Goal: Task Accomplishment & Management: Use online tool/utility

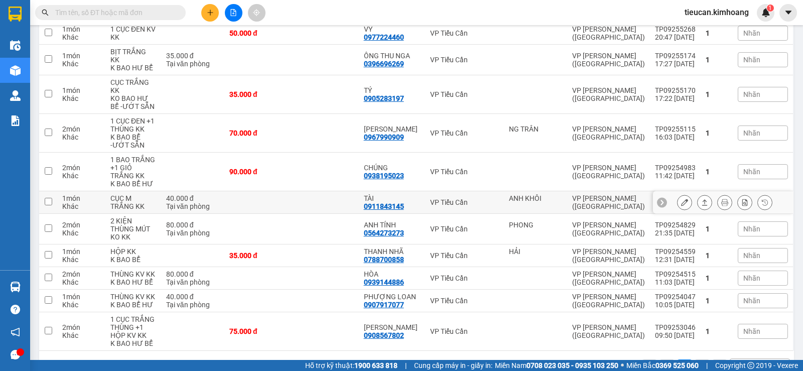
scroll to position [63, 0]
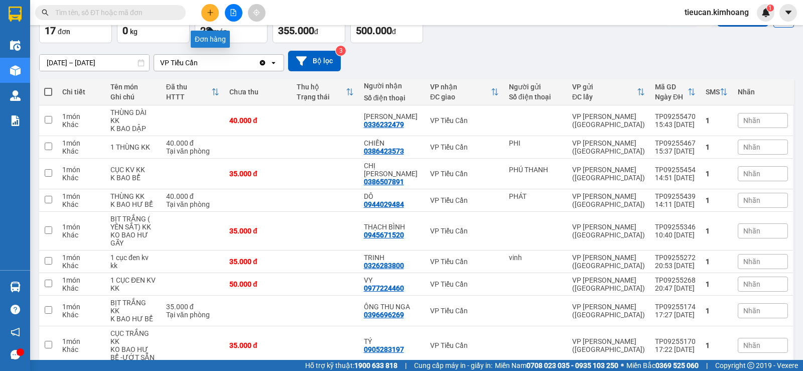
click at [211, 14] on icon "plus" at bounding box center [210, 12] width 7 height 7
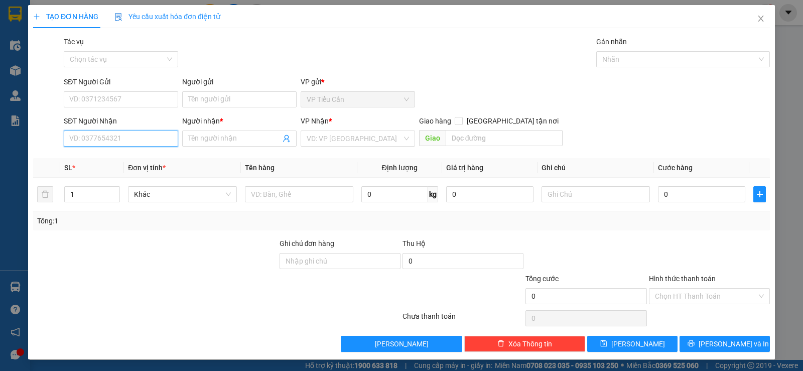
click at [153, 138] on input "SĐT Người Nhận" at bounding box center [121, 138] width 114 height 16
click at [93, 161] on div "0328747342 - LỢI" at bounding box center [119, 158] width 101 height 11
type input "0328747342"
type input "LỢI"
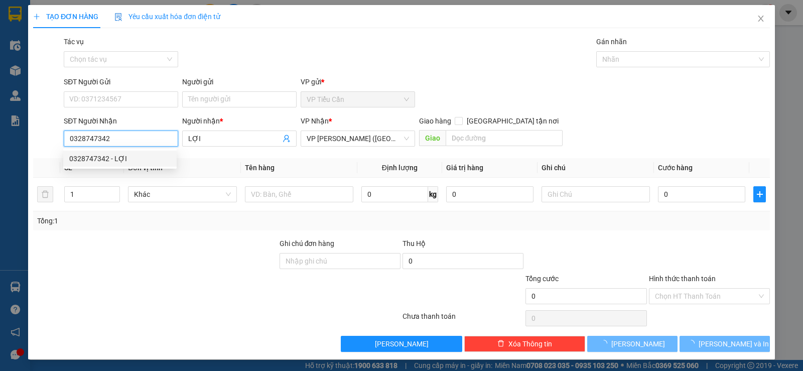
type input "50.000"
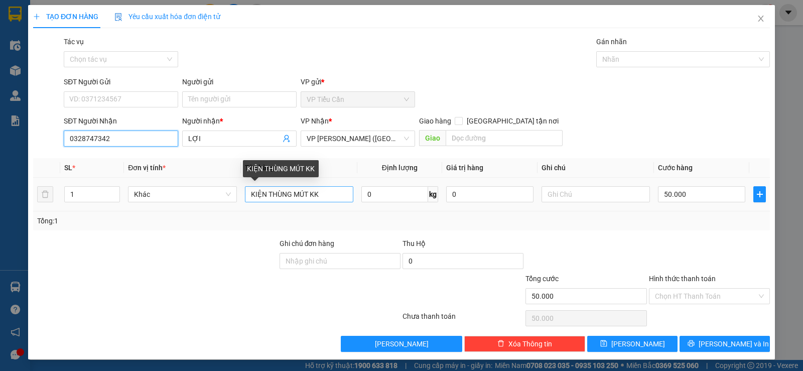
type input "0328747342"
click at [307, 197] on input "KIỆN THÙNG MÚT KK" at bounding box center [299, 194] width 108 height 16
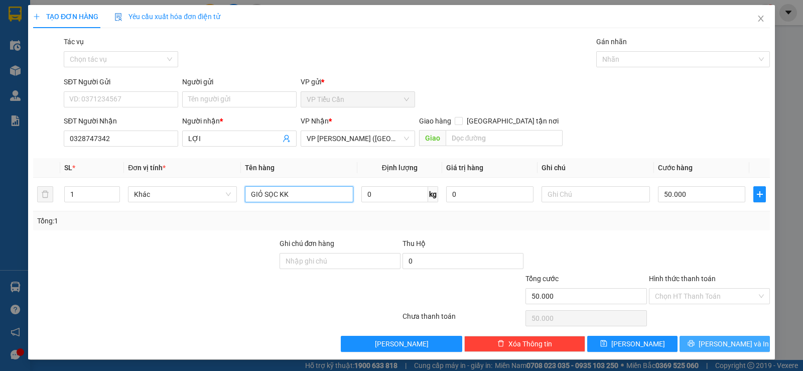
type input "GIỎ SỌC KK"
click at [720, 342] on span "[PERSON_NAME] và In" at bounding box center [733, 343] width 70 height 11
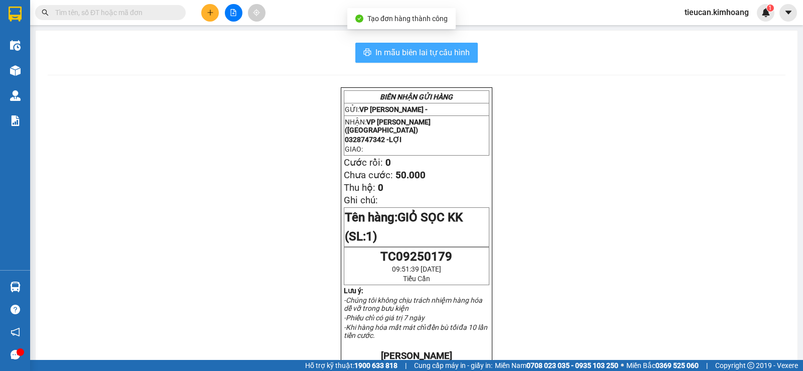
drag, startPoint x: 433, startPoint y: 53, endPoint x: 534, endPoint y: 192, distance: 171.7
click at [433, 54] on span "In mẫu biên lai tự cấu hình" at bounding box center [422, 52] width 94 height 13
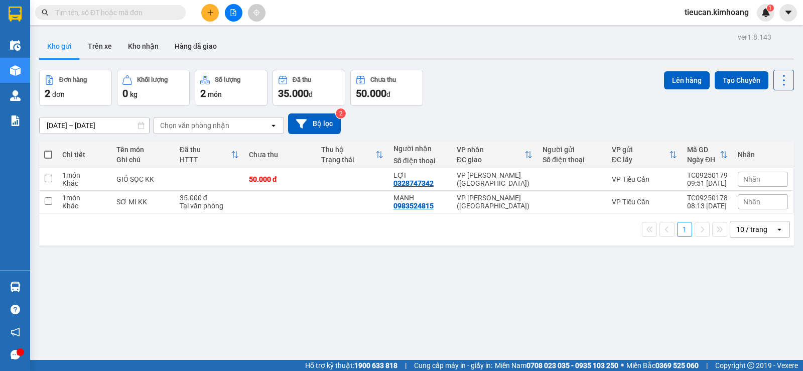
click at [47, 152] on span at bounding box center [48, 154] width 8 height 8
click at [48, 149] on input "checkbox" at bounding box center [48, 149] width 0 height 0
checkbox input "true"
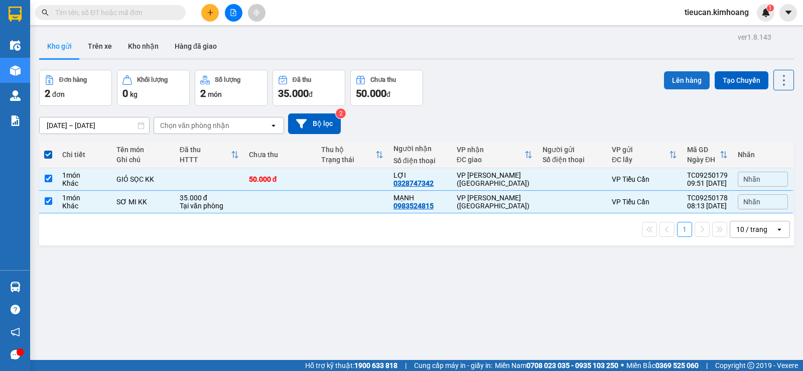
click at [674, 76] on button "Lên hàng" at bounding box center [687, 80] width 46 height 18
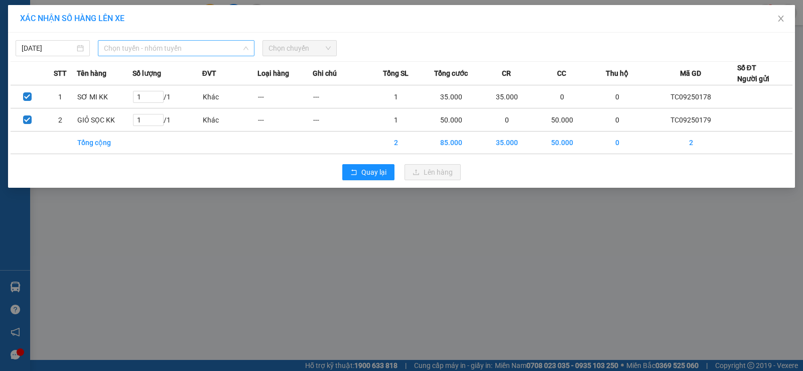
click at [209, 45] on span "Chọn tuyến - nhóm tuyến" at bounding box center [176, 48] width 144 height 15
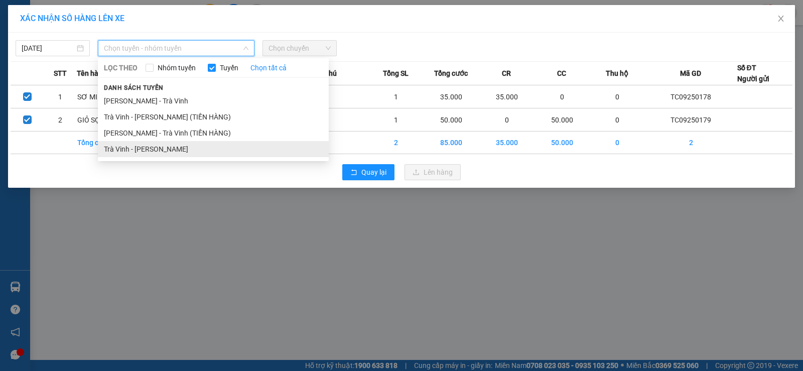
click at [186, 145] on li "Trà Vinh - Hồ Chí Minh" at bounding box center [213, 149] width 231 height 16
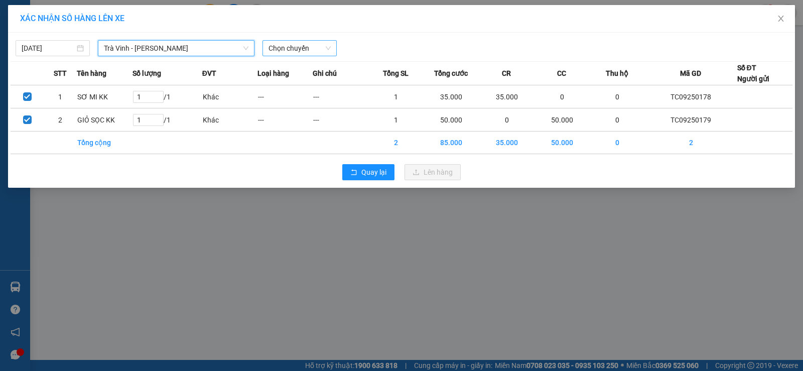
click at [312, 45] on span "Chọn chuyến" at bounding box center [299, 48] width 62 height 15
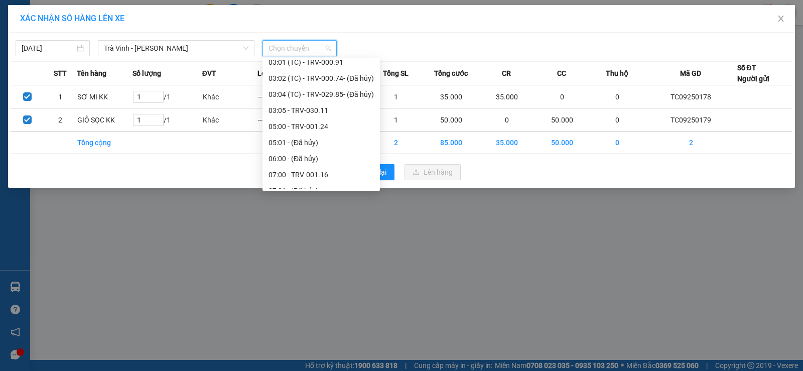
scroll to position [201, 0]
click at [293, 167] on div "09:00 - TRV-001.36" at bounding box center [320, 172] width 105 height 11
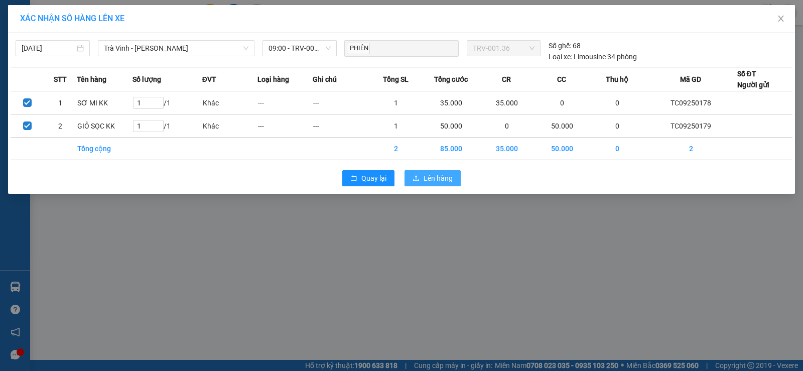
click at [424, 172] on button "Lên hàng" at bounding box center [432, 178] width 56 height 16
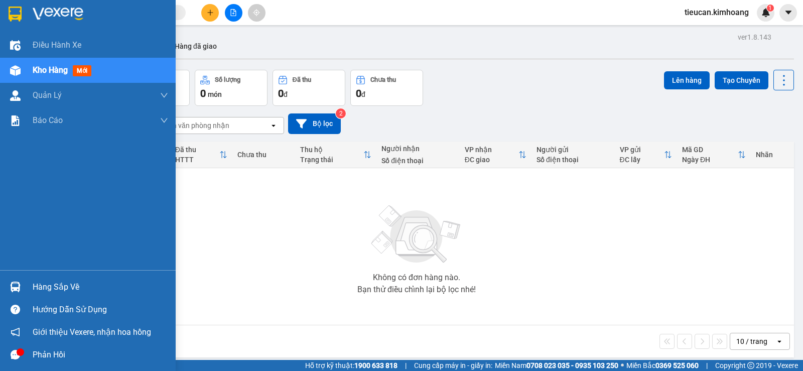
click at [40, 283] on div "Hàng sắp về" at bounding box center [100, 286] width 135 height 15
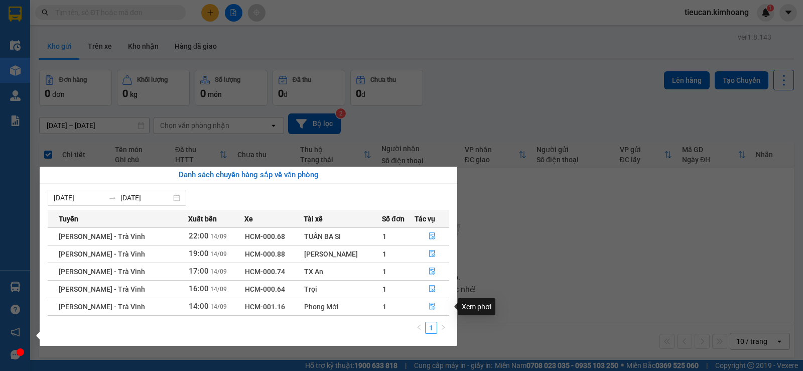
click at [428, 307] on icon "file-done" at bounding box center [431, 305] width 7 height 7
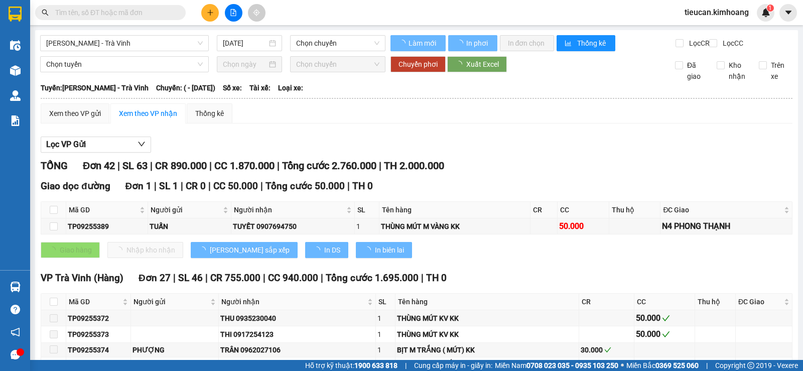
type input "[DATE]"
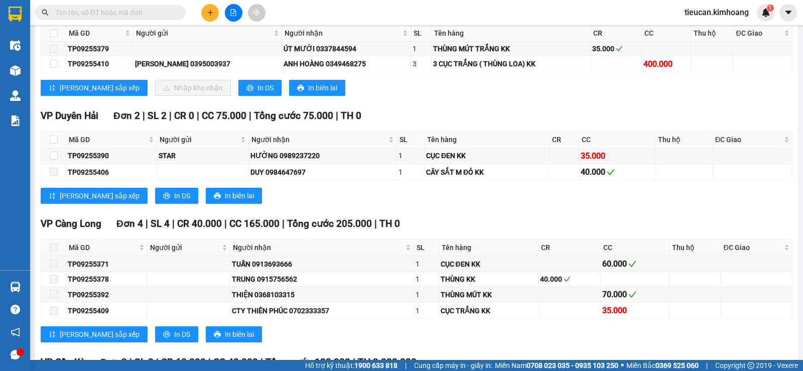
scroll to position [853, 0]
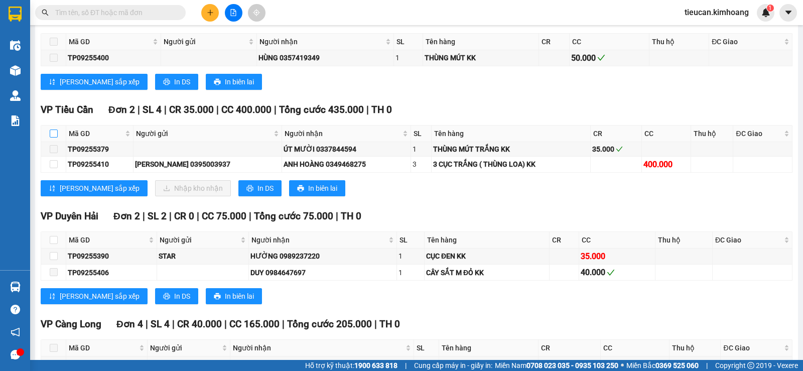
click at [51, 137] on input "checkbox" at bounding box center [54, 133] width 8 height 8
checkbox input "true"
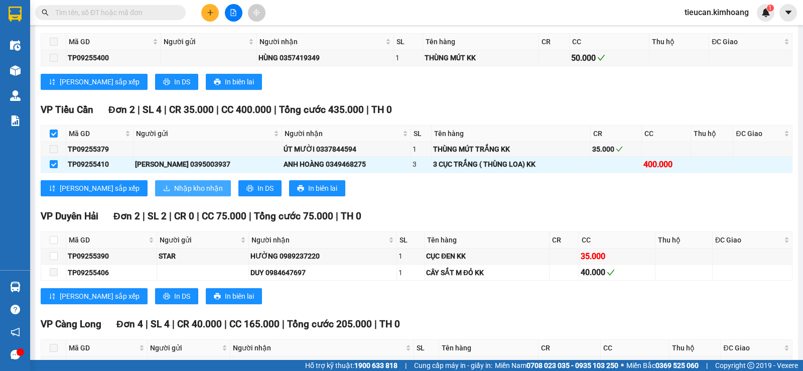
click at [174, 194] on span "Nhập kho nhận" at bounding box center [198, 188] width 49 height 11
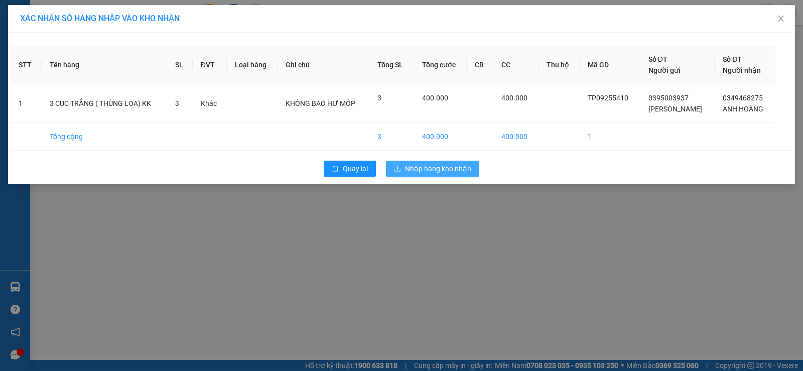
click at [413, 163] on span "Nhập hàng kho nhận" at bounding box center [438, 168] width 66 height 11
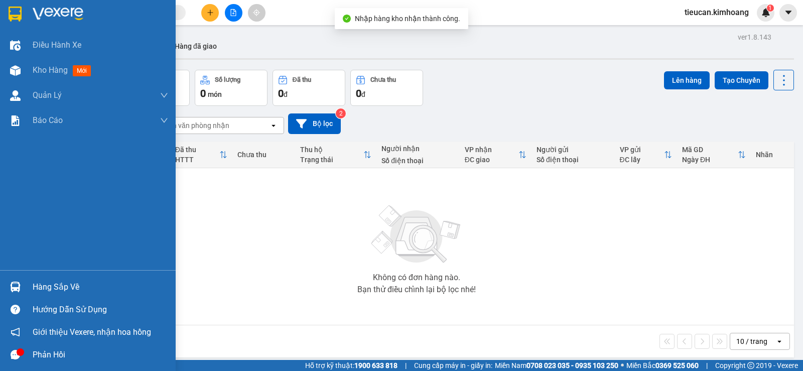
click at [54, 287] on div "Hàng sắp về" at bounding box center [100, 286] width 135 height 15
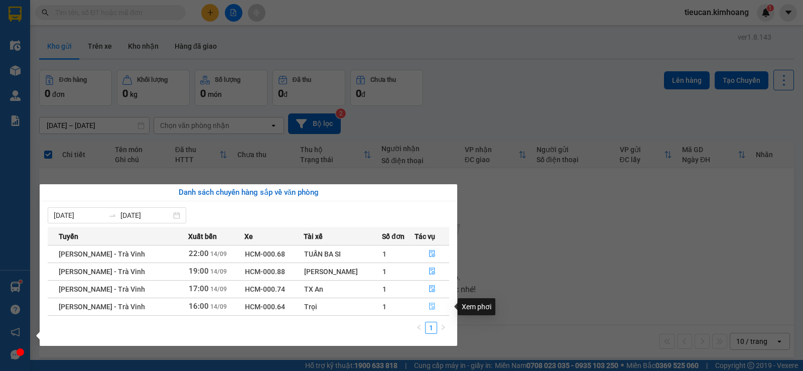
click at [428, 306] on icon "file-done" at bounding box center [431, 305] width 7 height 7
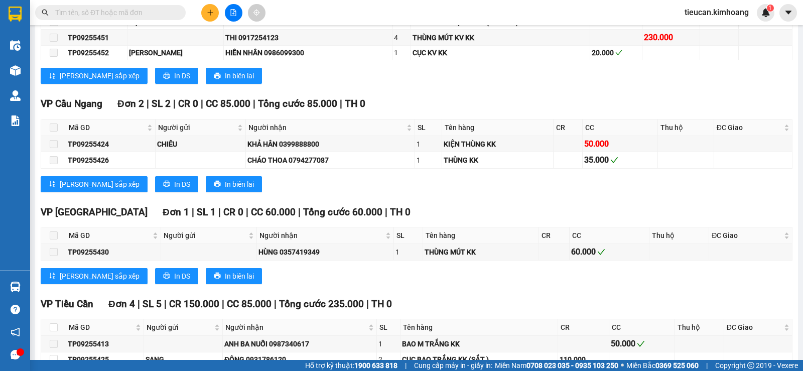
scroll to position [903, 0]
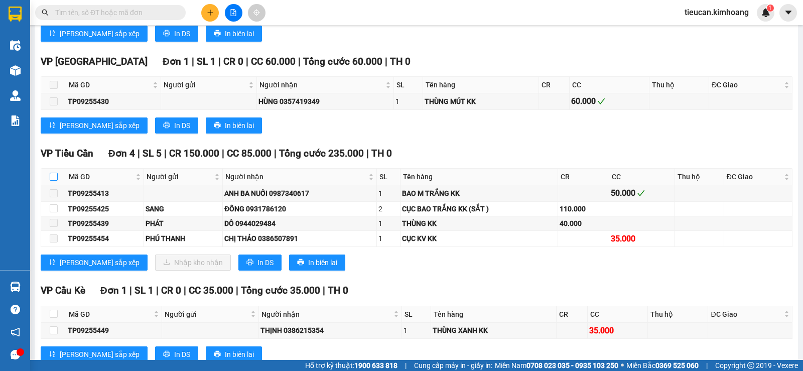
click at [52, 181] on input "checkbox" at bounding box center [54, 177] width 8 height 8
checkbox input "true"
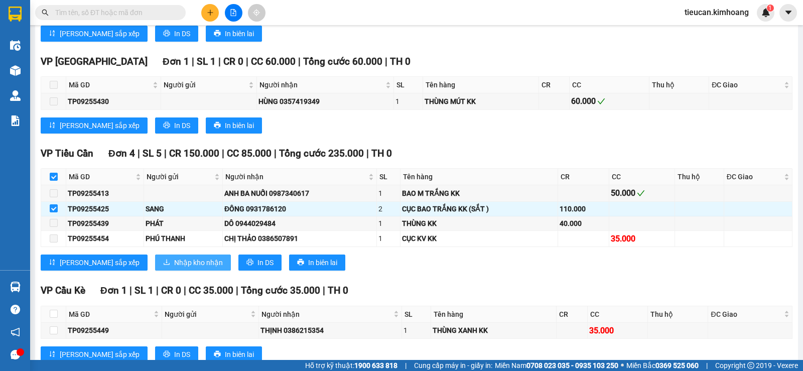
click at [174, 268] on span "Nhập kho nhận" at bounding box center [198, 262] width 49 height 11
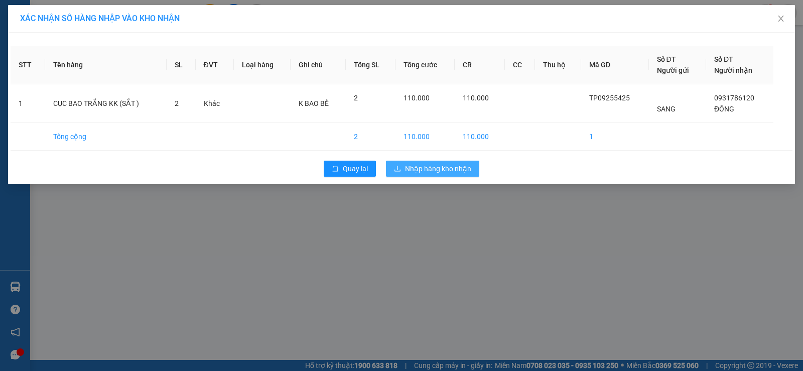
click at [414, 167] on span "Nhập hàng kho nhận" at bounding box center [438, 168] width 66 height 11
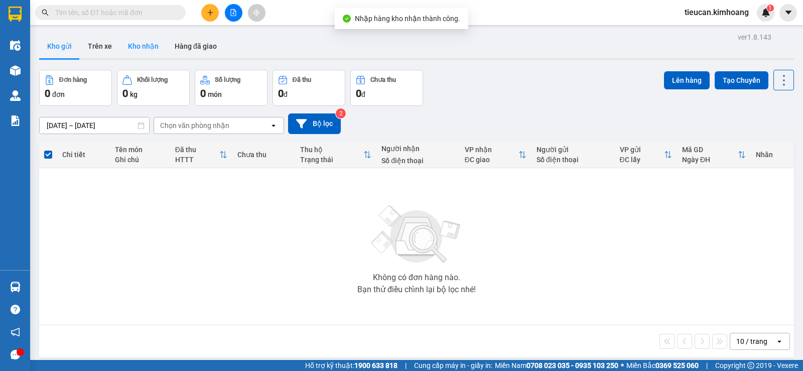
click at [149, 48] on button "Kho nhận" at bounding box center [143, 46] width 47 height 24
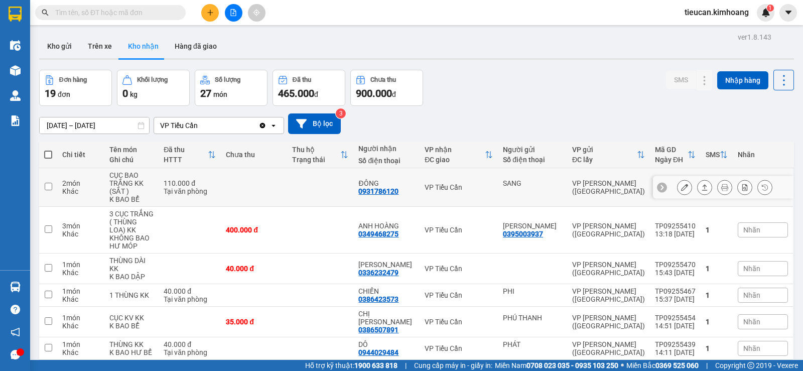
scroll to position [50, 0]
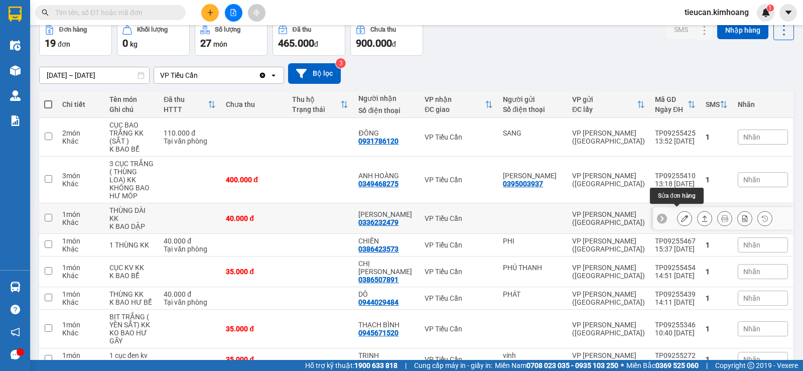
click at [681, 215] on icon at bounding box center [684, 218] width 7 height 7
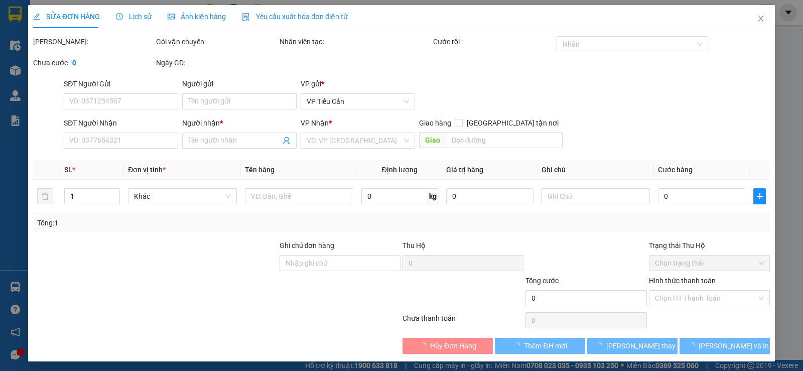
type input "0336232479"
type input "LINH LÊ"
type input "40.000"
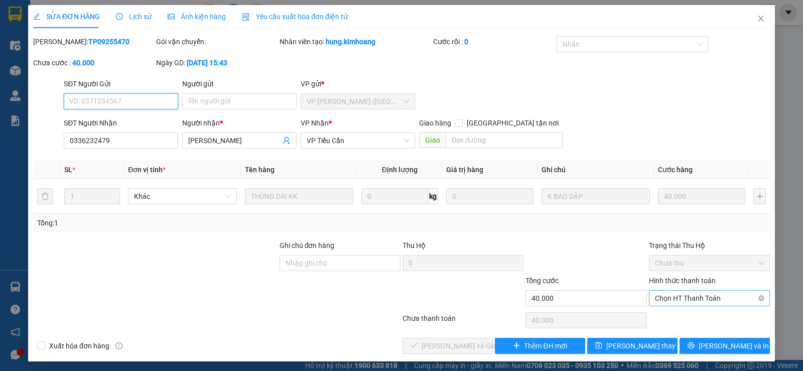
click at [655, 299] on span "Chọn HT Thanh Toán" at bounding box center [709, 297] width 109 height 15
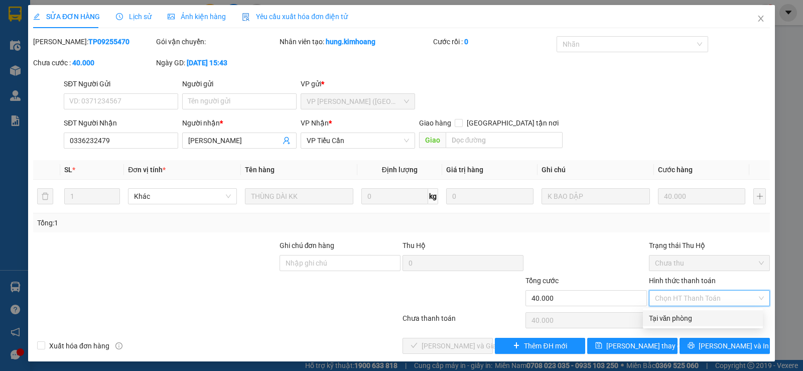
click at [667, 319] on div "Tại văn phòng" at bounding box center [703, 318] width 108 height 11
type input "0"
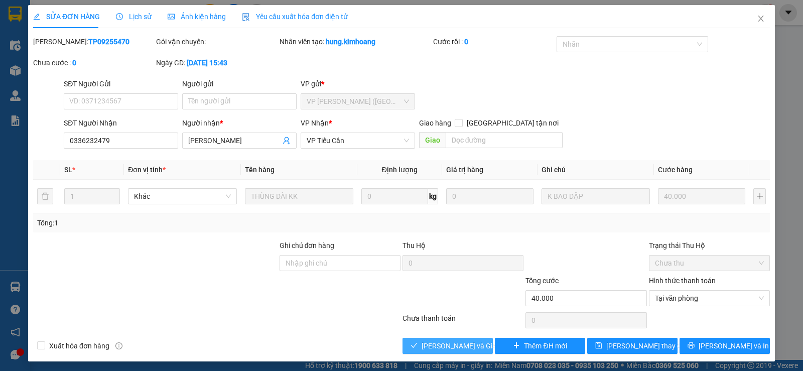
click at [445, 350] on span "[PERSON_NAME] và Giao hàng" at bounding box center [469, 345] width 96 height 11
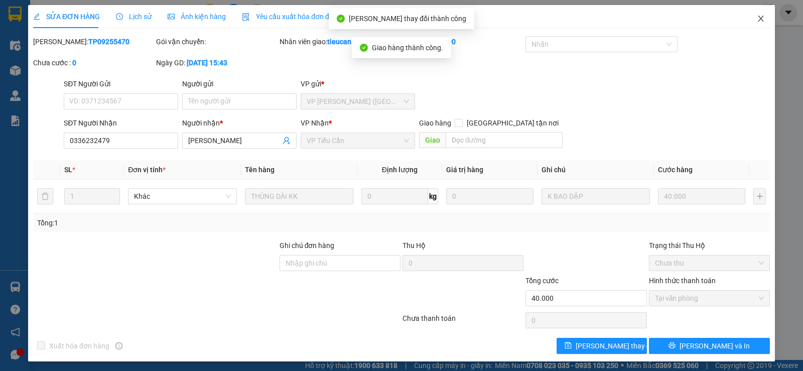
click at [756, 23] on icon "close" at bounding box center [760, 19] width 8 height 8
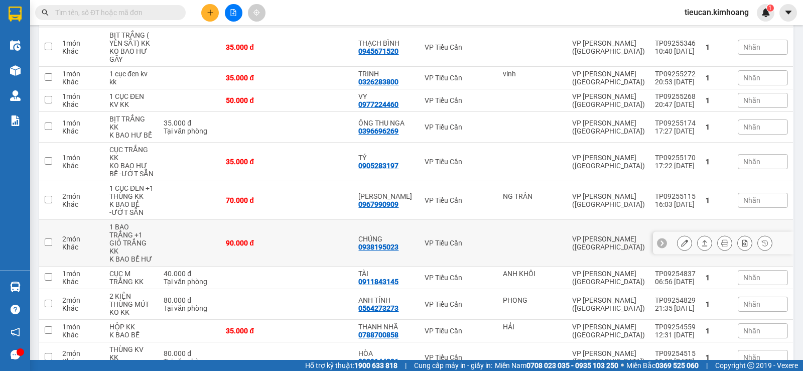
scroll to position [376, 0]
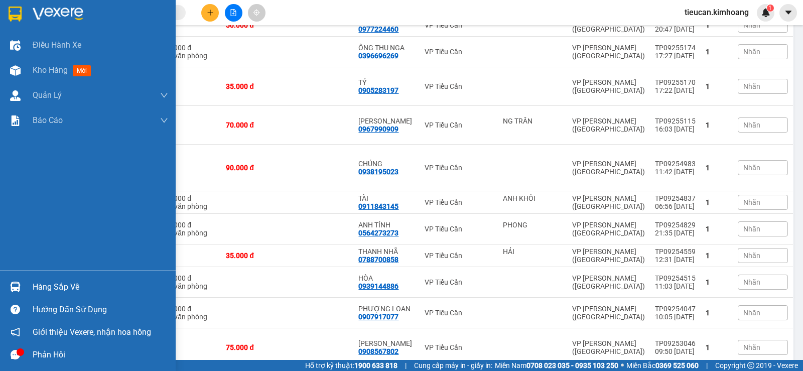
click at [32, 281] on div "Hàng sắp về" at bounding box center [88, 286] width 176 height 23
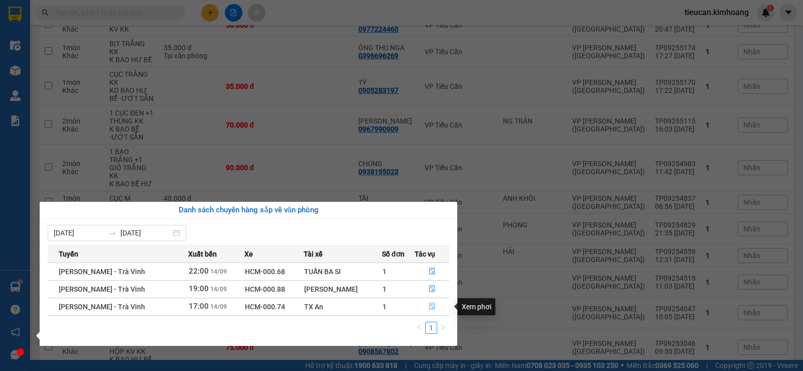
click at [429, 308] on icon "file-done" at bounding box center [432, 306] width 6 height 7
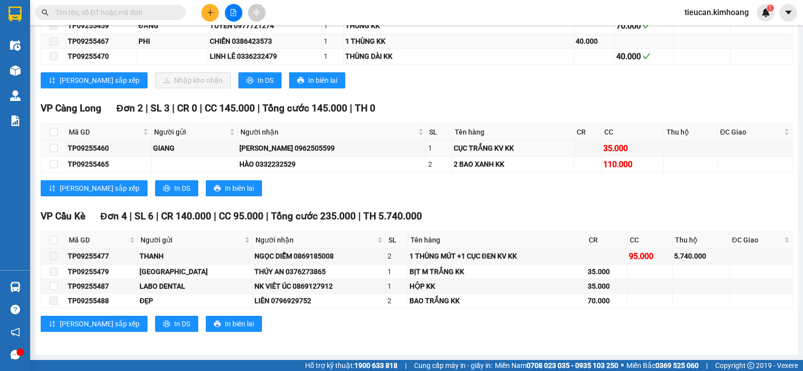
scroll to position [586, 0]
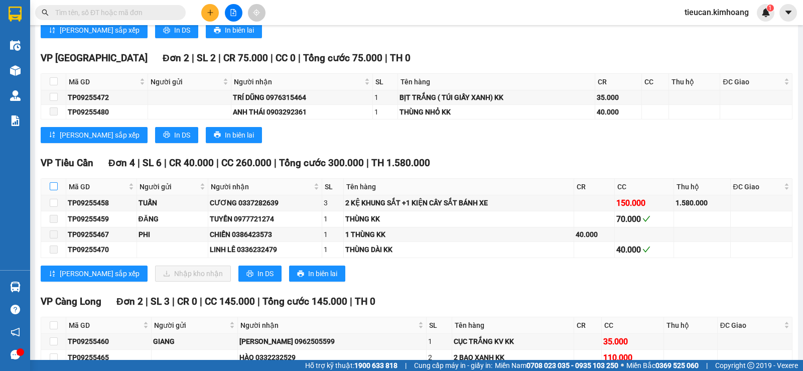
click at [57, 190] on input "checkbox" at bounding box center [54, 186] width 8 height 8
checkbox input "true"
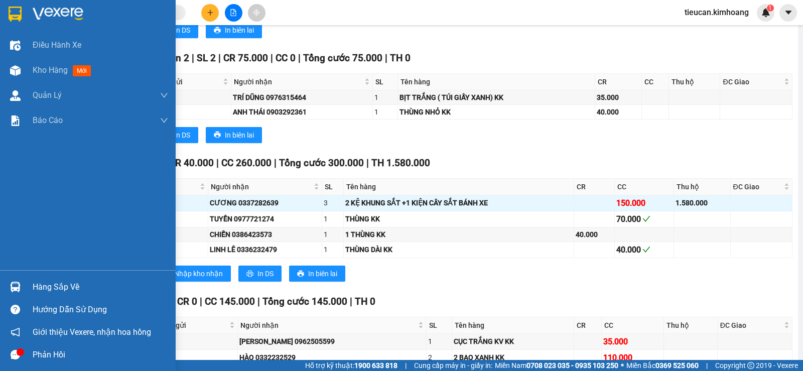
click at [46, 285] on div "Hàng sắp về" at bounding box center [100, 286] width 135 height 15
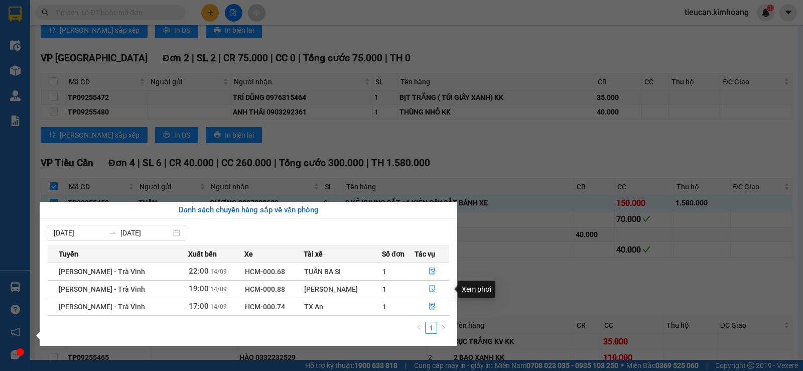
click at [428, 287] on icon "file-done" at bounding box center [431, 288] width 7 height 7
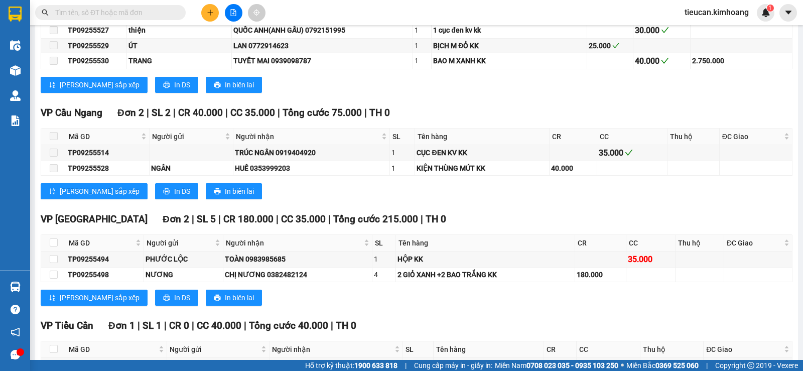
scroll to position [778, 0]
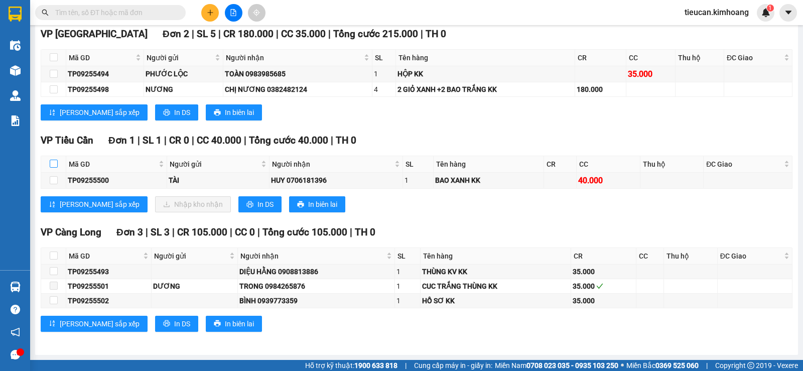
click at [54, 163] on input "checkbox" at bounding box center [54, 164] width 8 height 8
checkbox input "true"
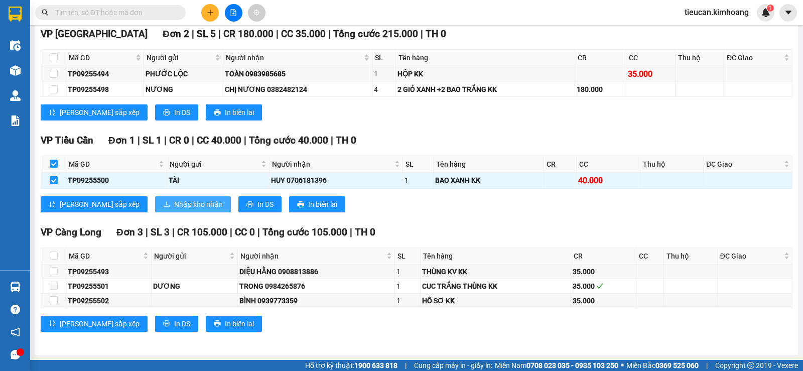
click at [177, 205] on span "Nhập kho nhận" at bounding box center [198, 204] width 49 height 11
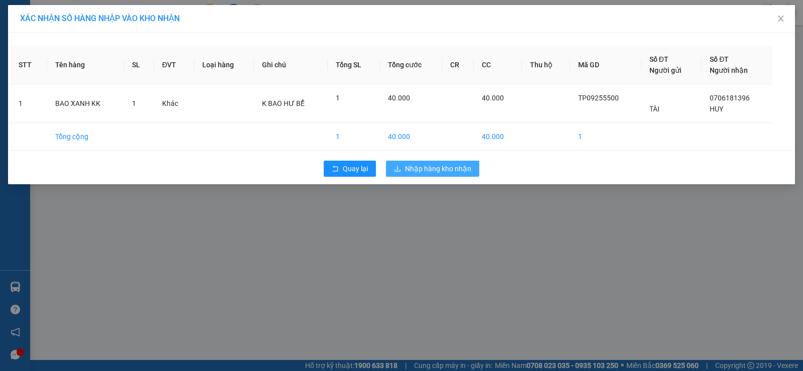
click at [409, 172] on span "Nhập hàng kho nhận" at bounding box center [438, 168] width 66 height 11
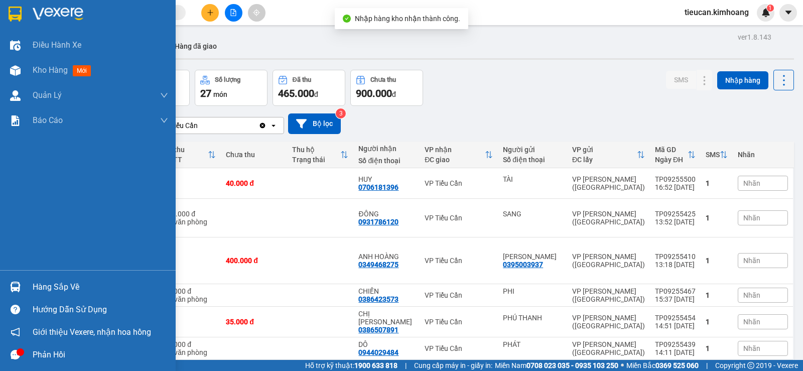
click at [41, 283] on div "Hàng sắp về" at bounding box center [100, 286] width 135 height 15
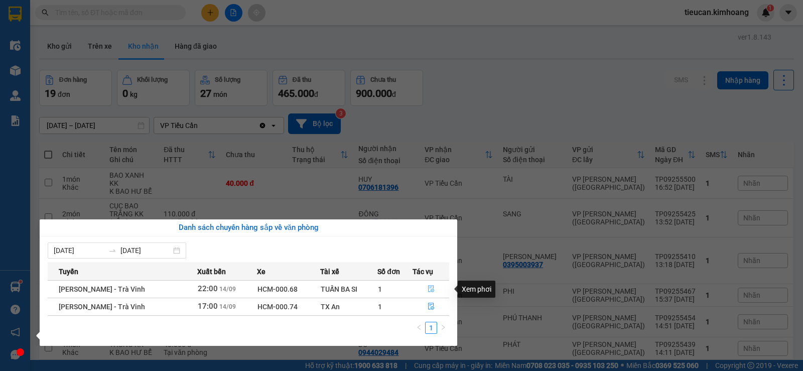
click at [428, 287] on icon "file-done" at bounding box center [430, 288] width 7 height 7
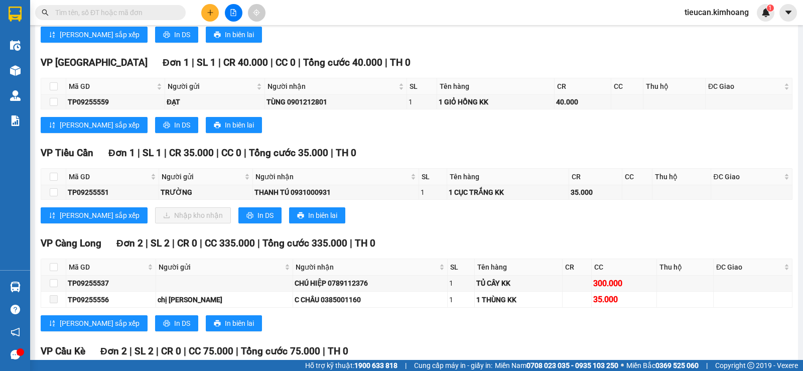
scroll to position [652, 0]
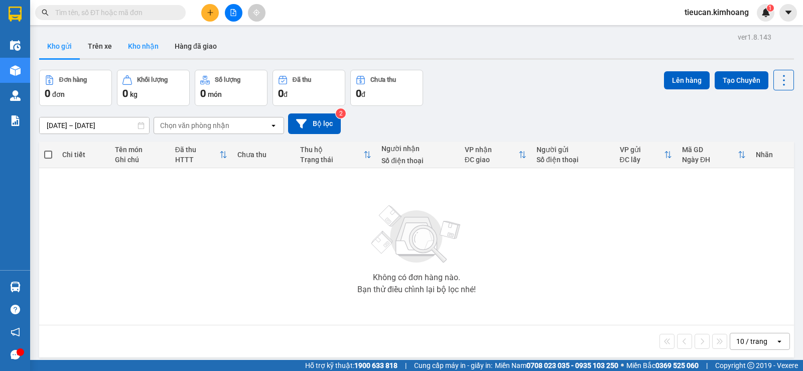
click at [142, 46] on button "Kho nhận" at bounding box center [143, 46] width 47 height 24
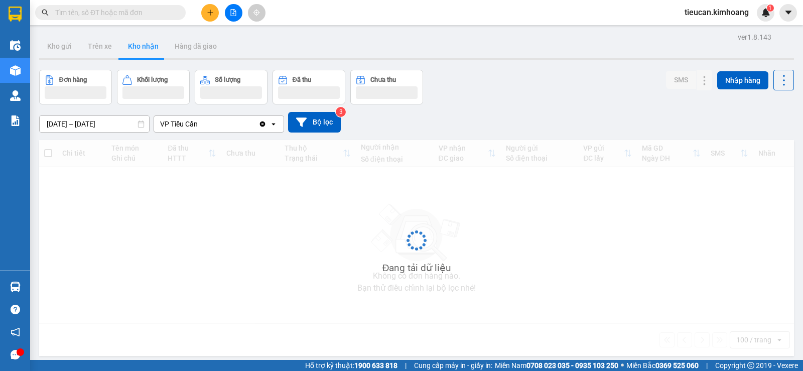
click at [142, 46] on button "Kho nhận" at bounding box center [143, 46] width 47 height 24
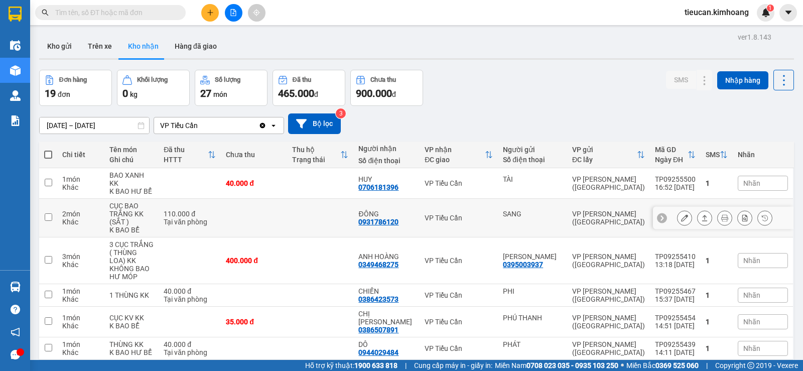
click at [120, 34] on button "Kho nhận" at bounding box center [143, 46] width 47 height 24
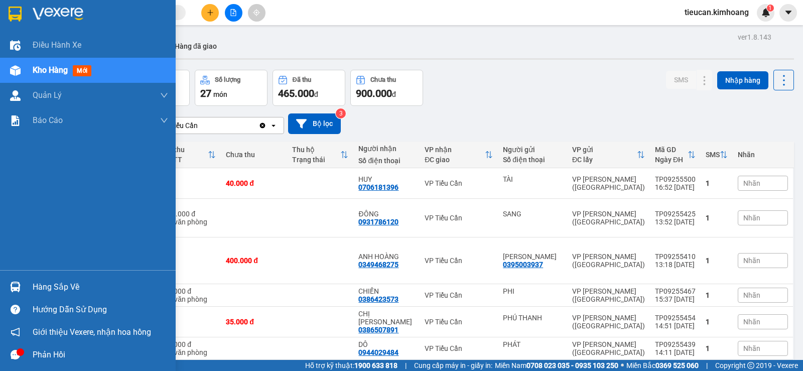
click at [39, 278] on div "Hàng sắp về" at bounding box center [88, 286] width 176 height 23
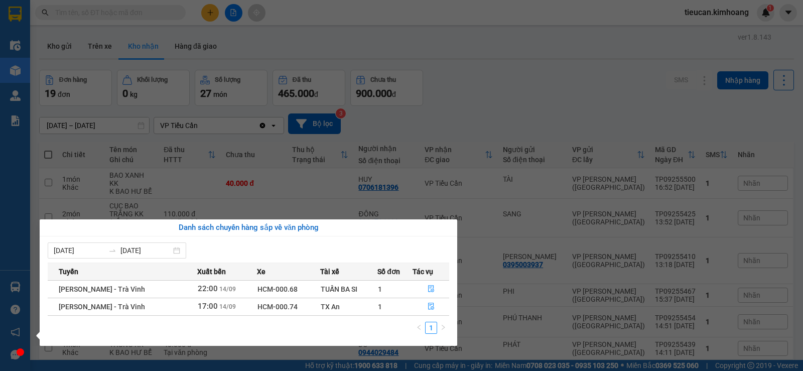
click at [455, 89] on section "Kết quả tìm kiếm ( 0 ) Bộ lọc No Data tieucan.kimhoang 1 Điều hành xe Kho hàng …" at bounding box center [401, 185] width 803 height 371
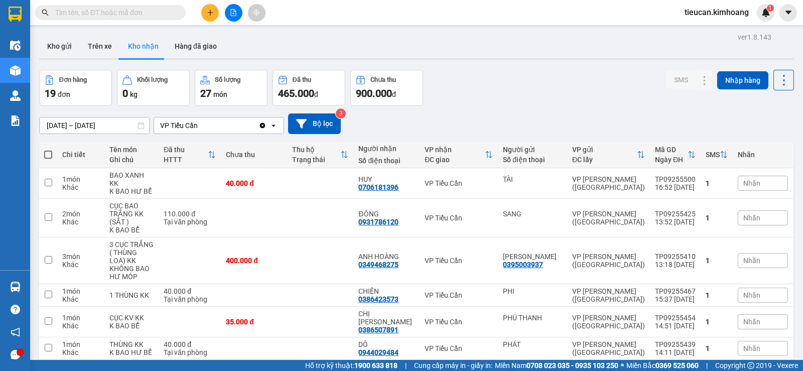
click at [455, 89] on div "Đơn hàng 19 đơn Khối lượng 0 kg Số lượng 27 món Đã thu 465.000 đ Chưa thu 900.0…" at bounding box center [416, 88] width 754 height 36
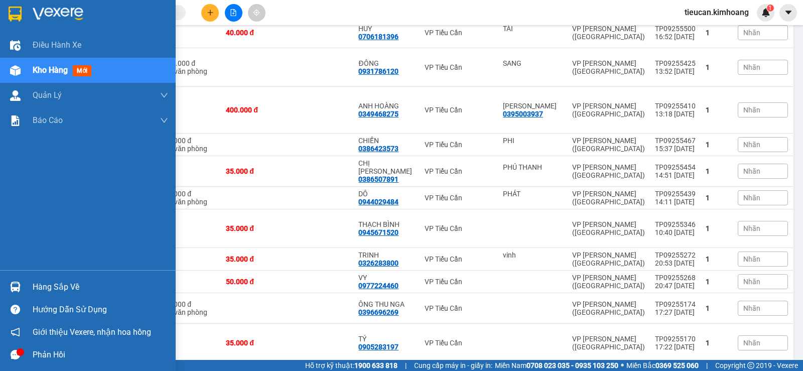
click at [58, 284] on div "Hàng sắp về" at bounding box center [100, 286] width 135 height 15
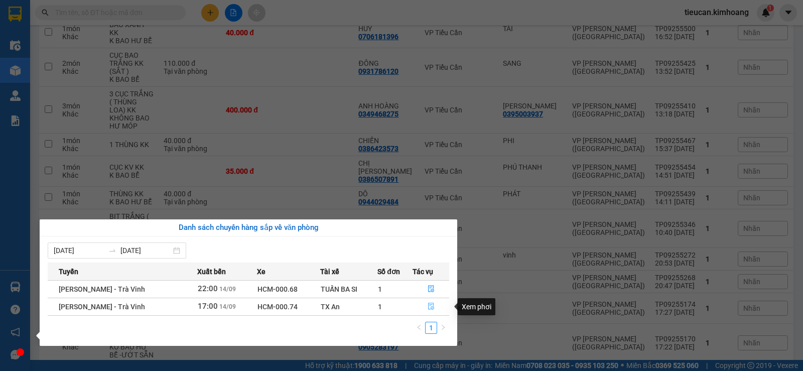
click at [430, 306] on icon "file-done" at bounding box center [430, 305] width 7 height 7
click at [430, 306] on main "ver 1.8.143 Kho gửi Trên xe Kho nhận Hàng đã giao Đơn hàng 19 đơn Khối lượng 0 …" at bounding box center [401, 180] width 803 height 360
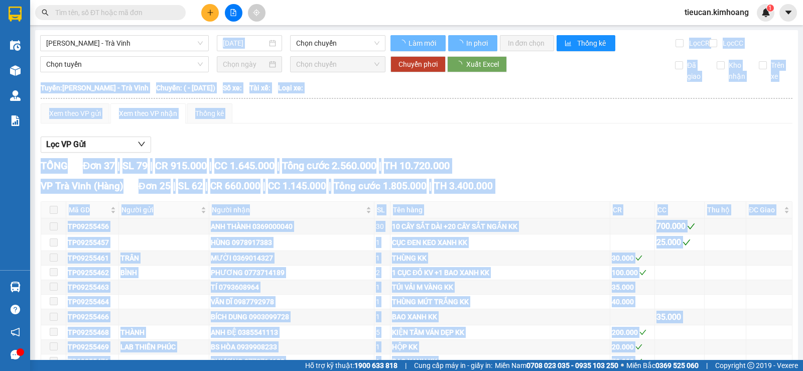
type input "[DATE]"
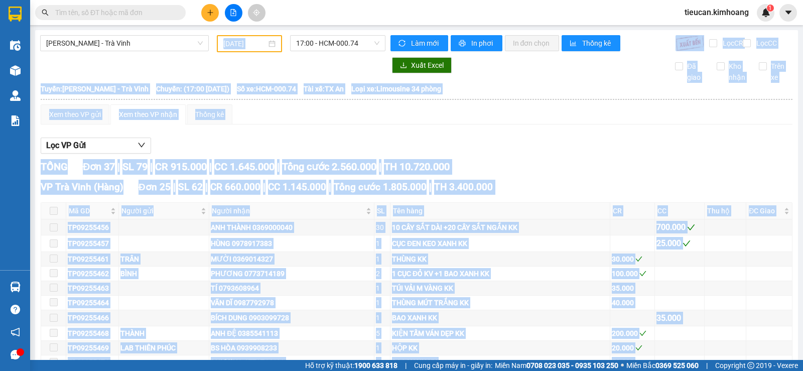
click at [224, 153] on div "Lọc VP Gửi" at bounding box center [416, 145] width 751 height 17
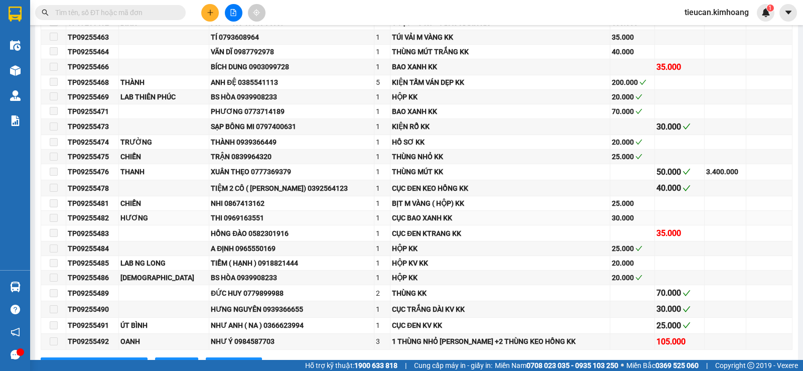
scroll to position [602, 0]
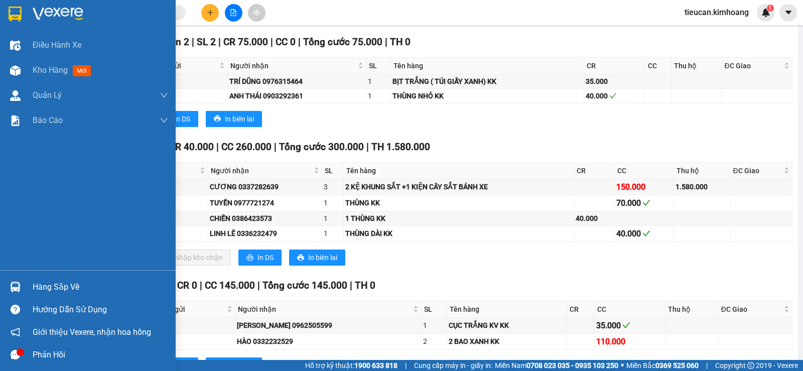
click at [24, 286] on div at bounding box center [16, 287] width 18 height 18
click at [24, 286] on div "Điều hành xe Kho hàng mới Quản Lý Quản lý chuyến Quản lý khách hàng mới Báo cáo…" at bounding box center [88, 185] width 176 height 371
click at [24, 286] on div at bounding box center [16, 287] width 18 height 18
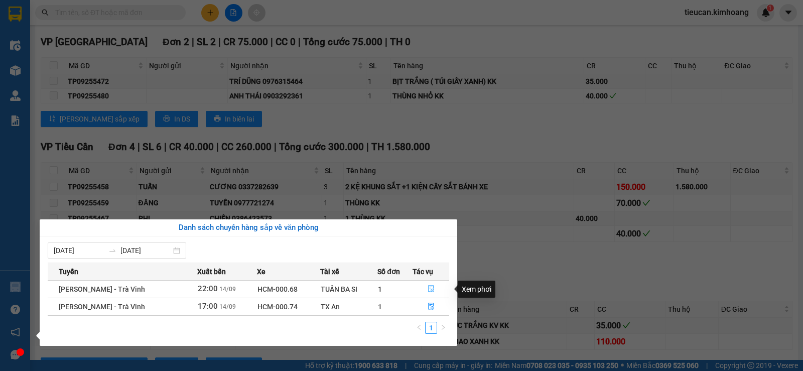
click at [431, 287] on icon "file-done" at bounding box center [431, 288] width 6 height 7
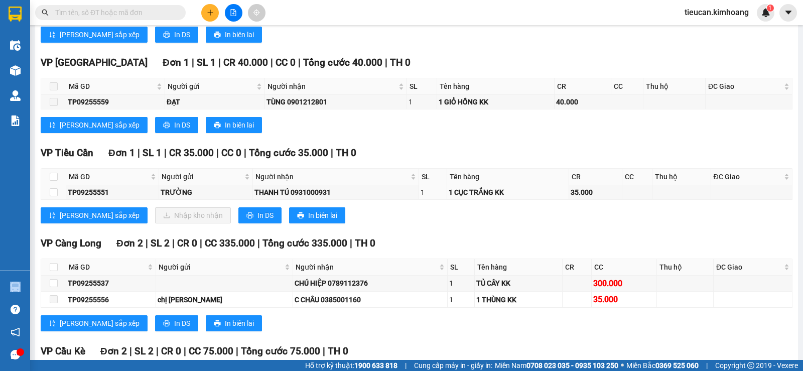
scroll to position [717, 0]
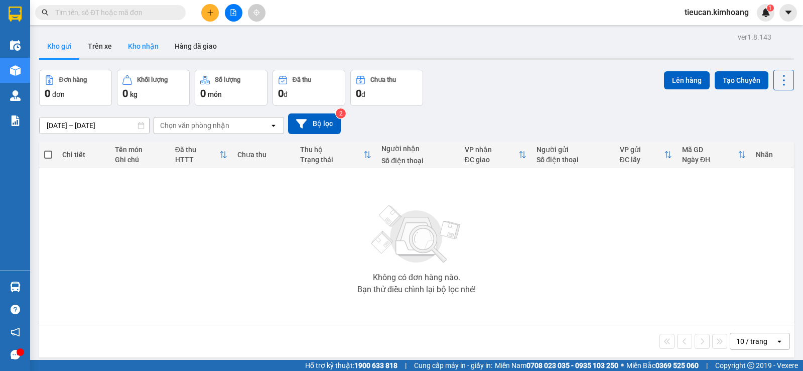
click at [145, 43] on button "Kho nhận" at bounding box center [143, 46] width 47 height 24
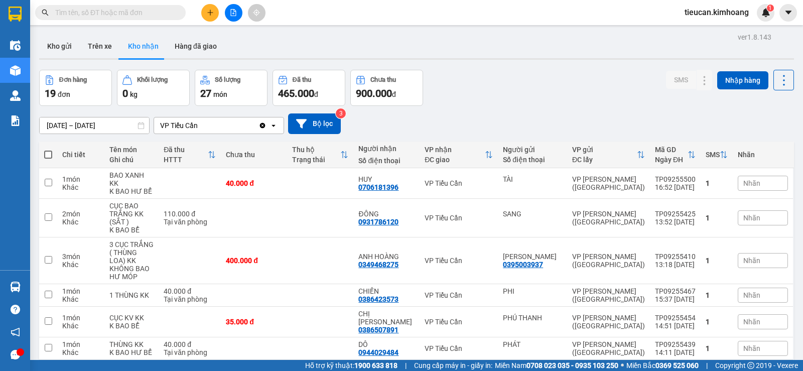
scroll to position [50, 0]
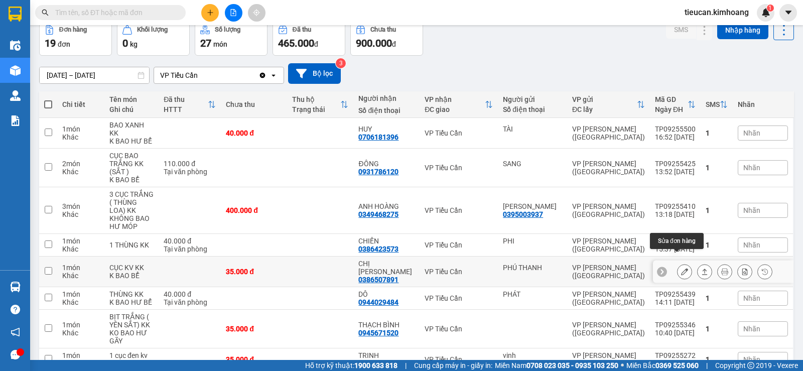
click at [681, 268] on icon at bounding box center [684, 271] width 7 height 7
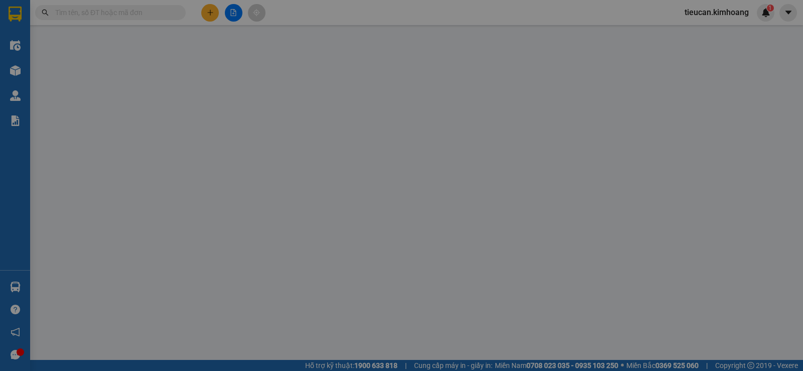
type input "PHÚ THANH"
type input "0386507891"
type input "CHỊ [PERSON_NAME]"
type input "35.000"
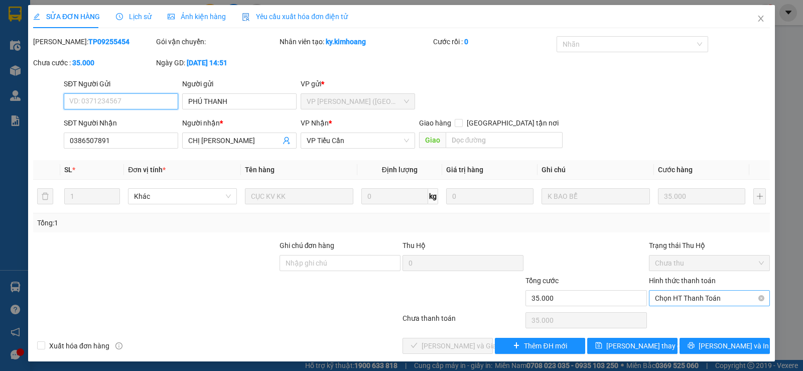
click at [677, 295] on span "Chọn HT Thanh Toán" at bounding box center [709, 297] width 109 height 15
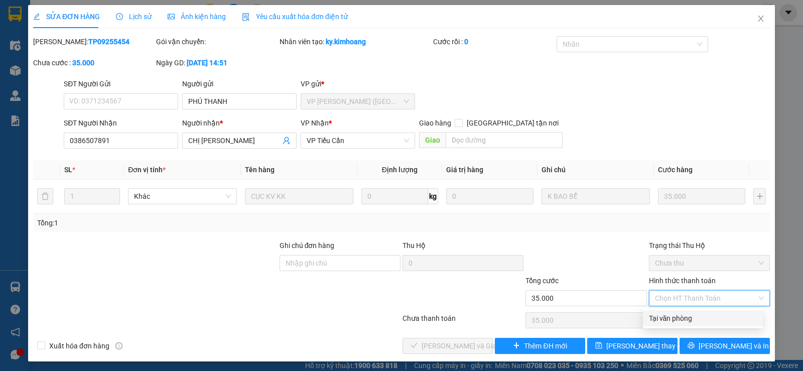
click at [672, 316] on div "Tại văn phòng" at bounding box center [703, 318] width 108 height 11
type input "0"
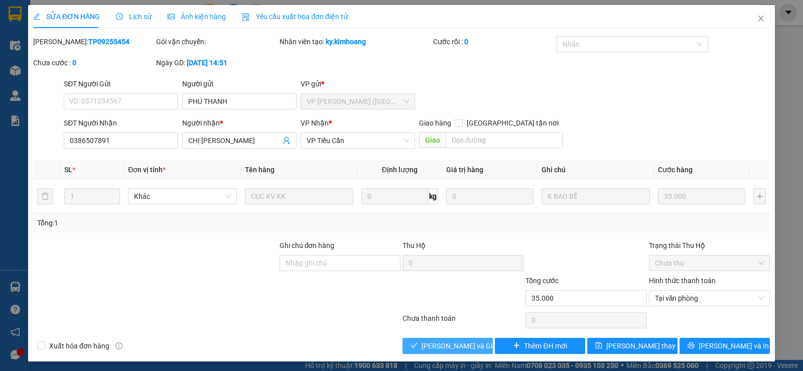
click at [434, 346] on span "[PERSON_NAME] và Giao hàng" at bounding box center [469, 345] width 96 height 11
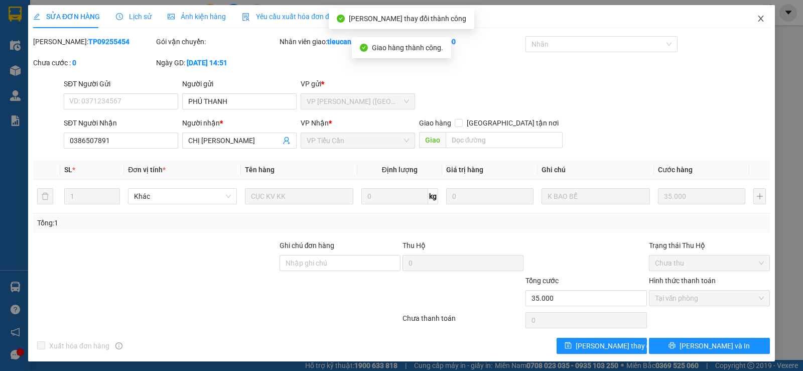
click at [756, 21] on icon "close" at bounding box center [760, 19] width 8 height 8
click at [752, 21] on div "tieucan.kimhoang 1" at bounding box center [725, 13] width 98 height 18
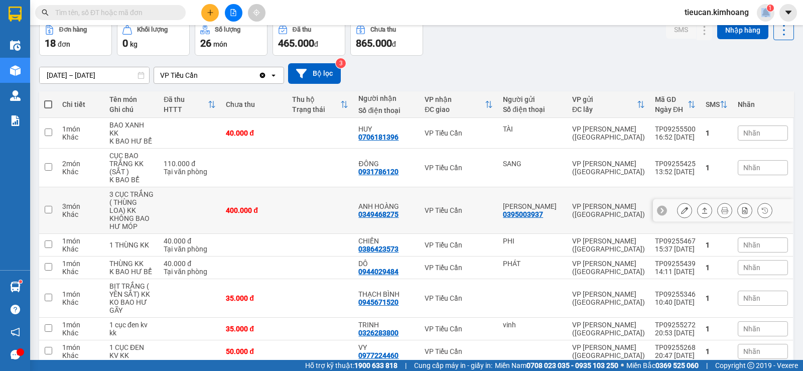
scroll to position [100, 0]
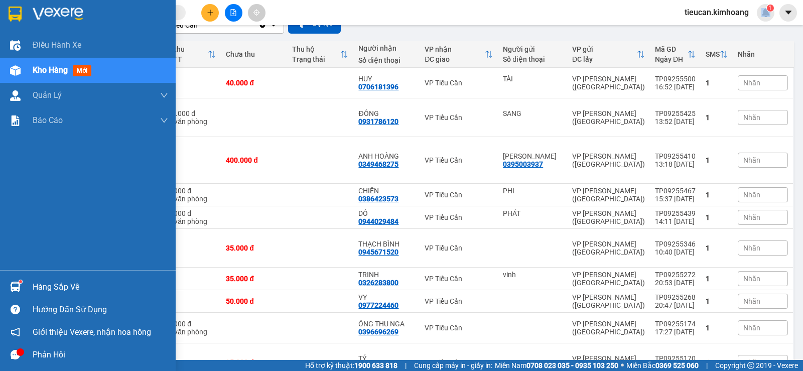
click at [47, 290] on div "Hàng sắp về" at bounding box center [100, 286] width 135 height 15
click at [47, 290] on body "Kết quả tìm kiếm ( 0 ) Bộ lọc No Data tieucan.[PERSON_NAME] 1 Điều hành xe Kho …" at bounding box center [401, 185] width 803 height 371
click at [36, 290] on div "Hàng sắp về" at bounding box center [100, 286] width 135 height 15
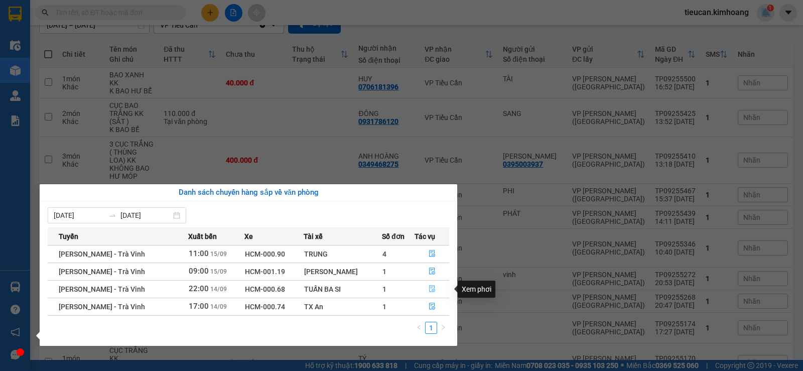
click at [429, 287] on icon "file-done" at bounding box center [432, 288] width 6 height 7
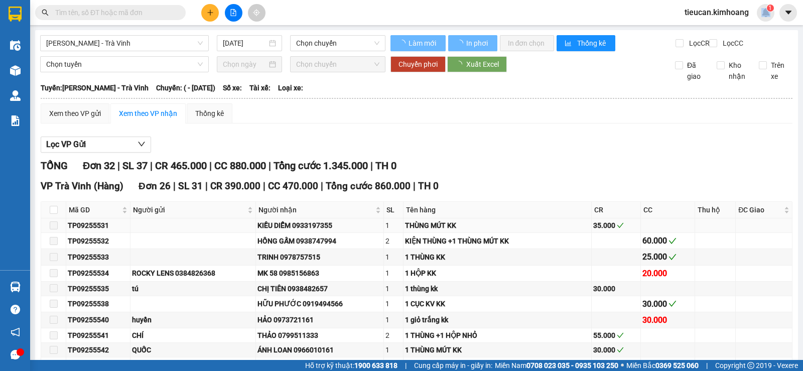
type input "[DATE]"
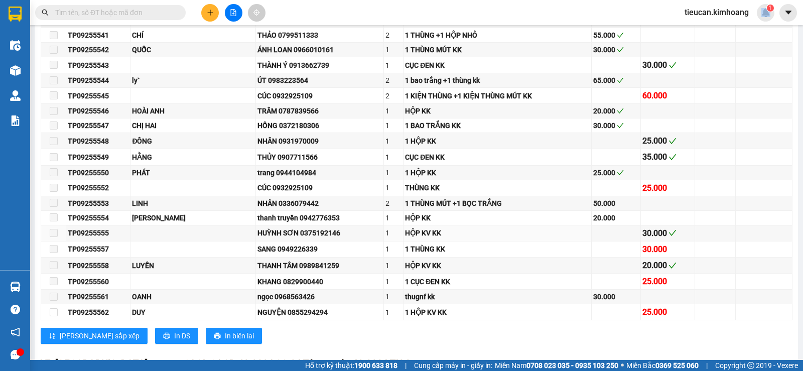
scroll to position [652, 0]
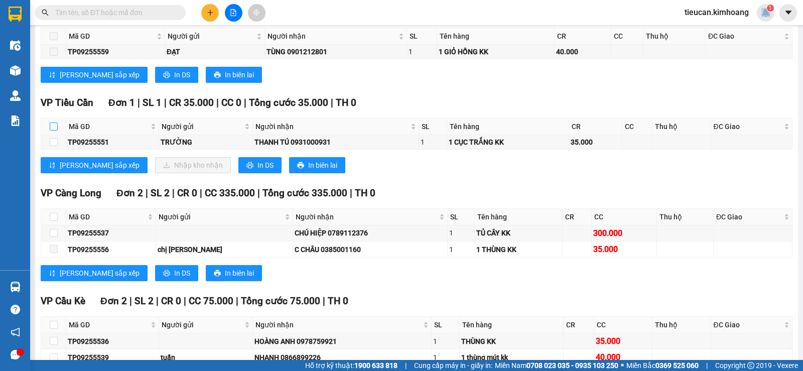
click at [53, 130] on input "checkbox" at bounding box center [54, 126] width 8 height 8
checkbox input "true"
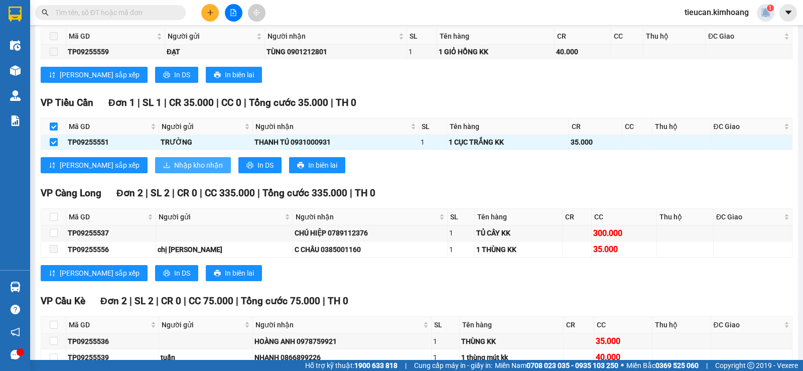
click at [174, 171] on span "Nhập kho nhận" at bounding box center [198, 165] width 49 height 11
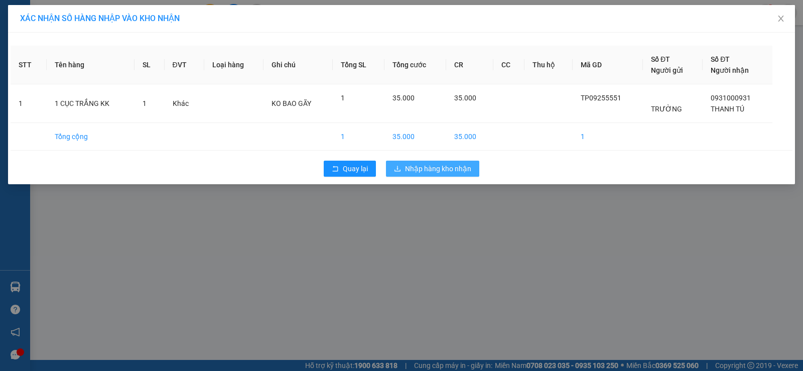
click at [405, 168] on span "Nhập hàng kho nhận" at bounding box center [438, 168] width 66 height 11
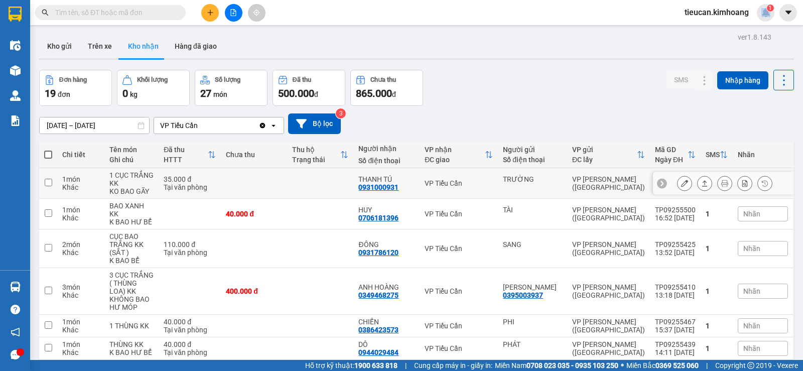
scroll to position [50, 0]
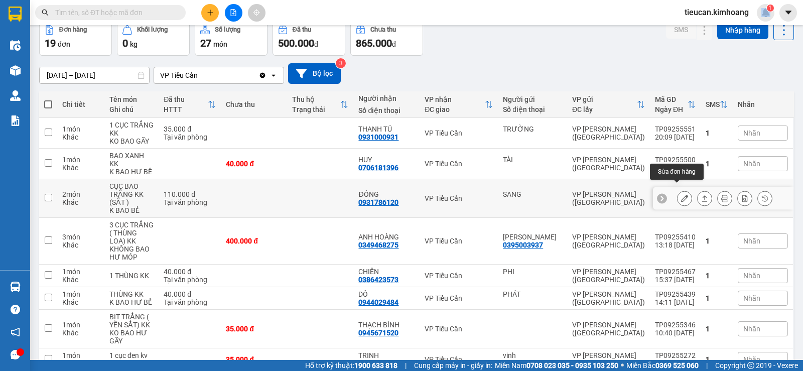
click at [681, 195] on icon at bounding box center [684, 198] width 7 height 7
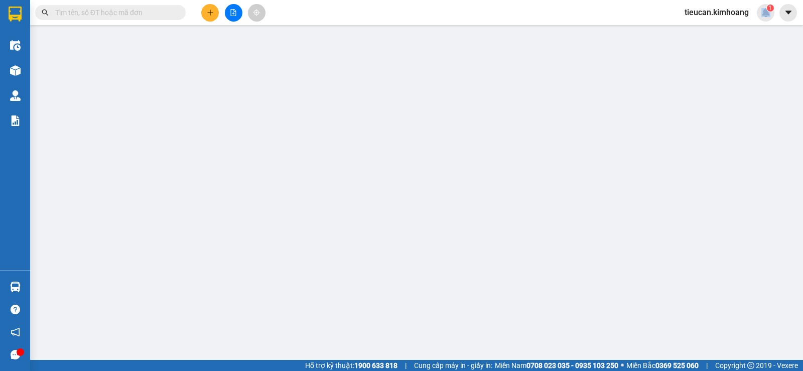
type input "SANG"
type input "0931786120"
type input "ĐÔNG"
type input "110.000"
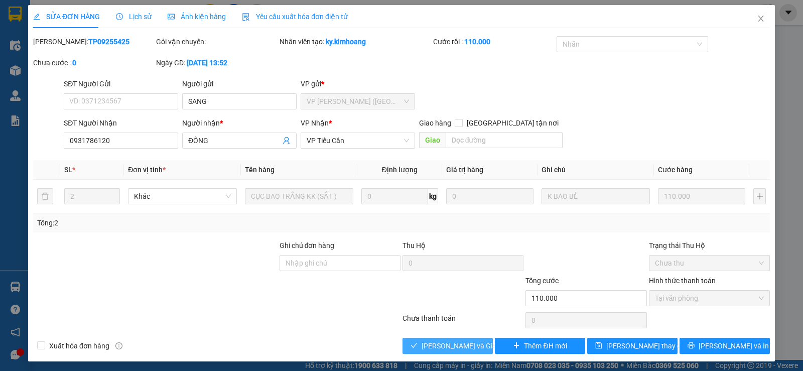
click at [454, 338] on button "[PERSON_NAME] và Giao hàng" at bounding box center [447, 346] width 90 height 16
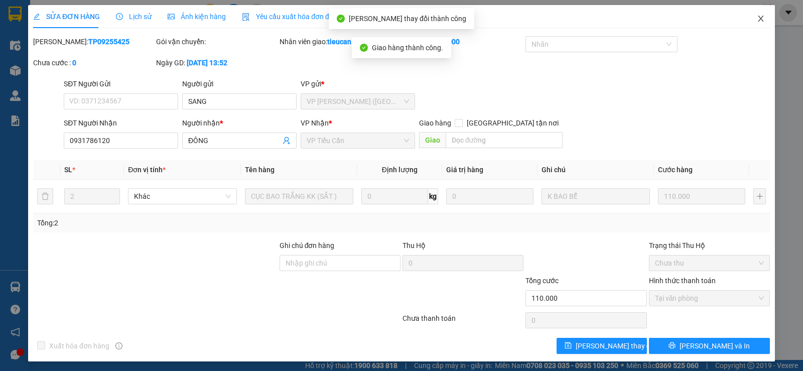
click at [756, 17] on icon "close" at bounding box center [760, 19] width 8 height 8
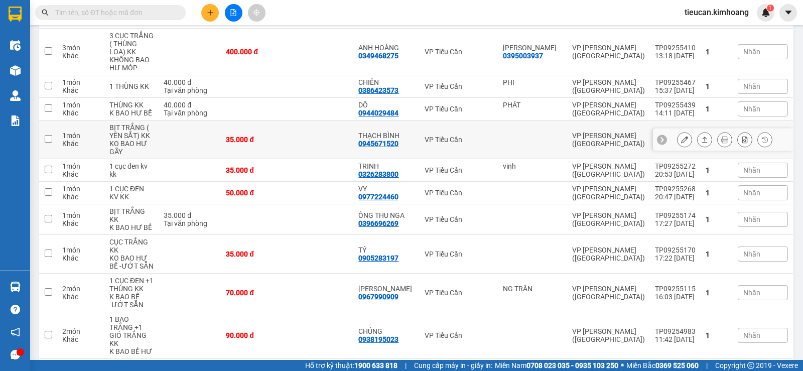
scroll to position [251, 0]
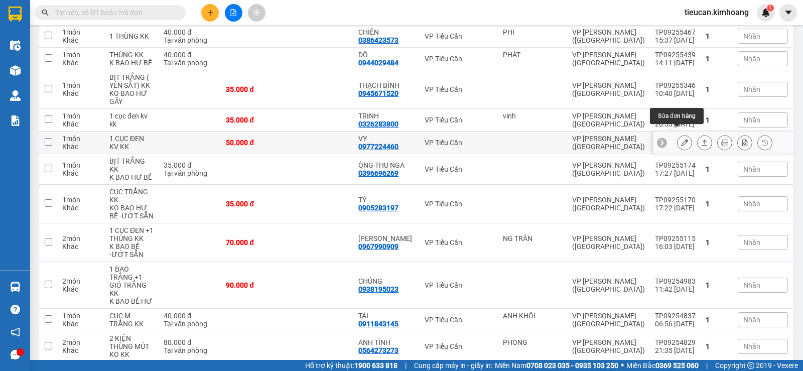
click at [677, 134] on button at bounding box center [684, 143] width 14 height 18
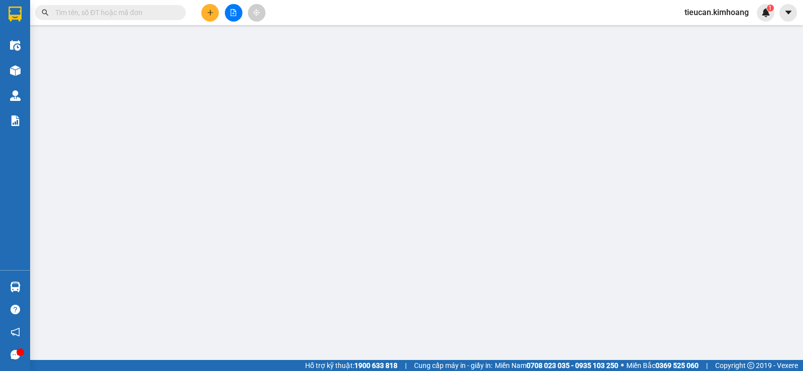
type input "0977224460"
type input "VY"
type input "50.000"
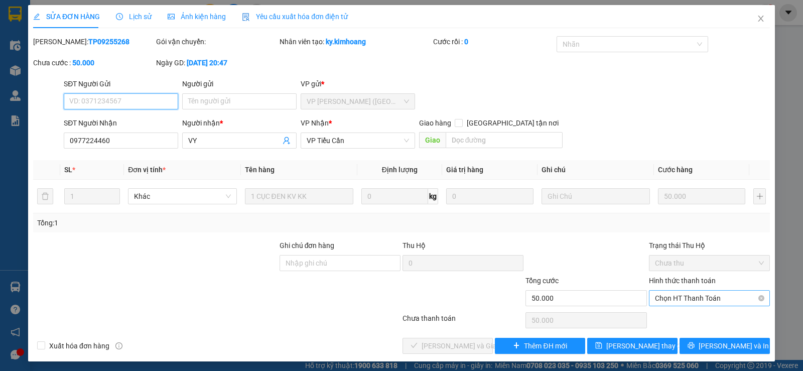
click at [696, 293] on span "Chọn HT Thanh Toán" at bounding box center [709, 297] width 109 height 15
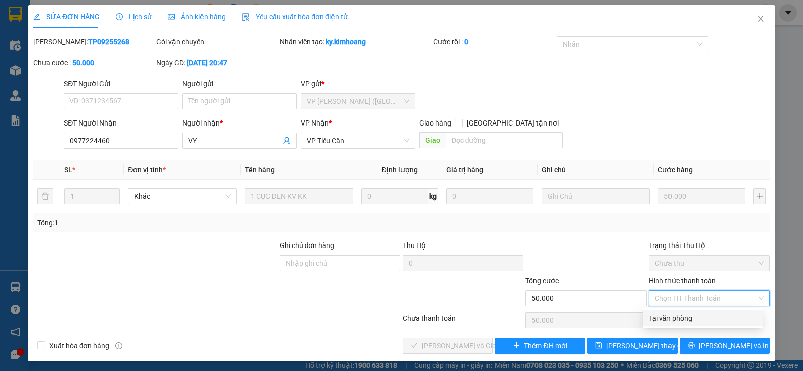
drag, startPoint x: 684, startPoint y: 316, endPoint x: 621, endPoint y: 308, distance: 63.2
click at [683, 316] on div "Tại văn phòng" at bounding box center [703, 318] width 108 height 11
type input "0"
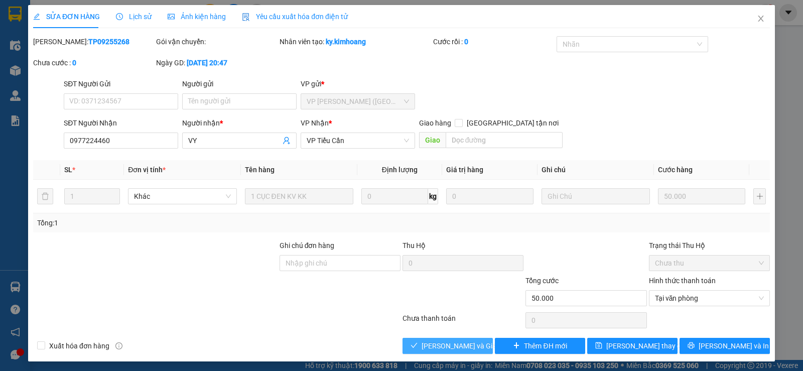
click at [438, 339] on button "[PERSON_NAME] và Giao hàng" at bounding box center [447, 346] width 90 height 16
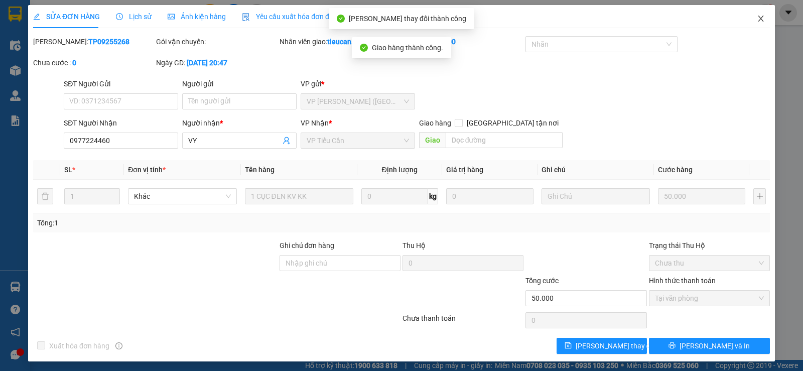
click at [756, 18] on icon "close" at bounding box center [760, 19] width 8 height 8
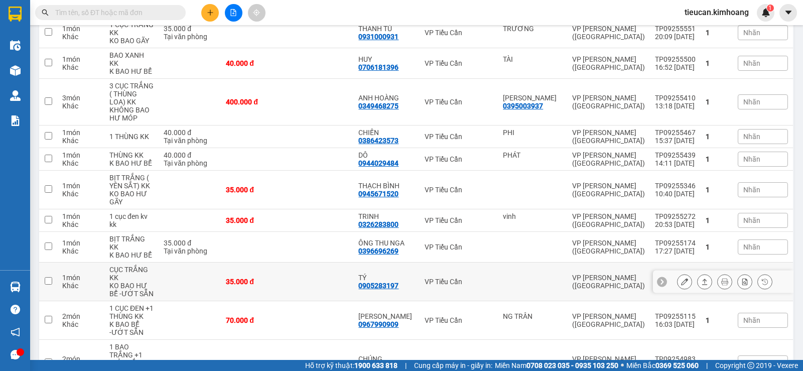
scroll to position [251, 0]
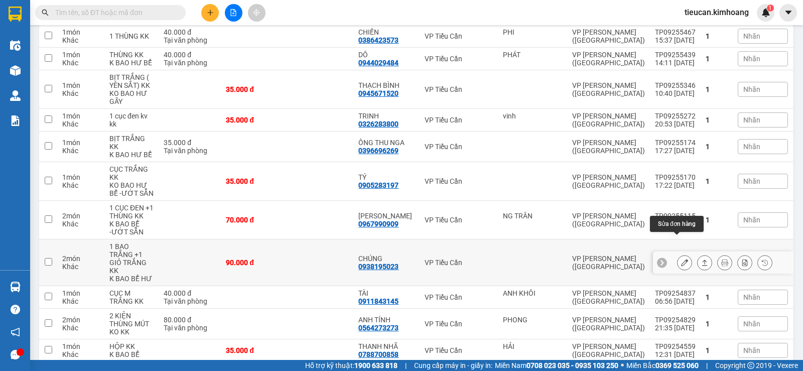
click at [681, 254] on button at bounding box center [684, 263] width 14 height 18
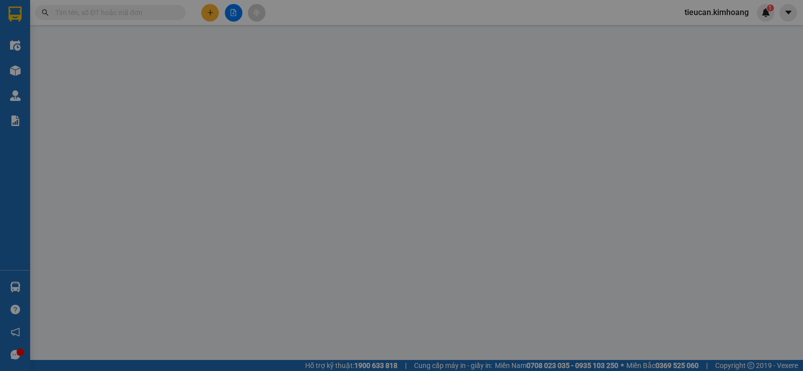
type input "0938195023"
type input "CHÚNG"
type input "90.000"
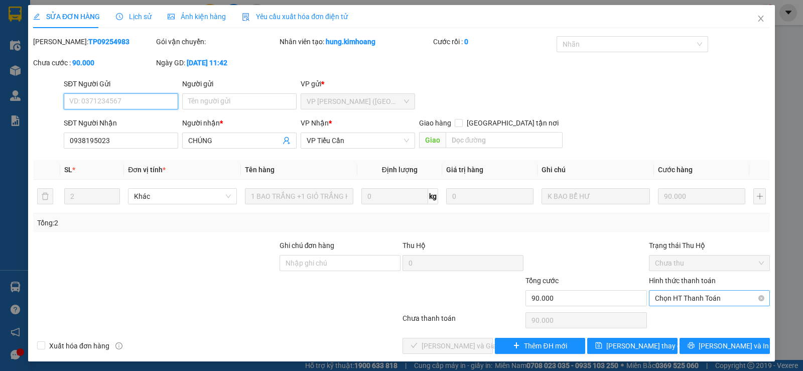
click at [665, 299] on span "Chọn HT Thanh Toán" at bounding box center [709, 297] width 109 height 15
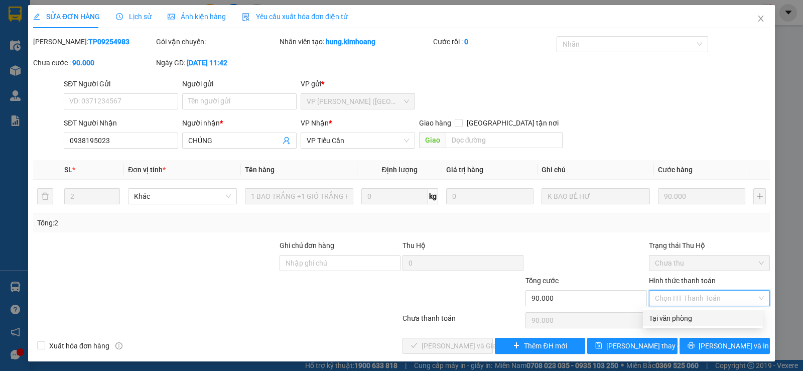
click at [663, 321] on div "Tại văn phòng" at bounding box center [703, 318] width 108 height 11
type input "0"
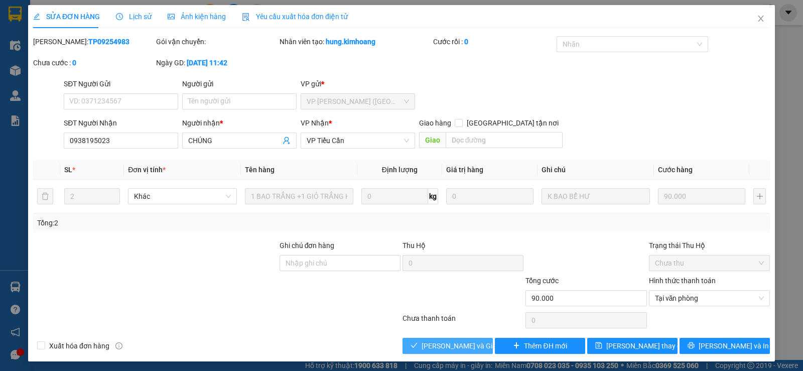
click at [486, 342] on button "[PERSON_NAME] và Giao hàng" at bounding box center [447, 346] width 90 height 16
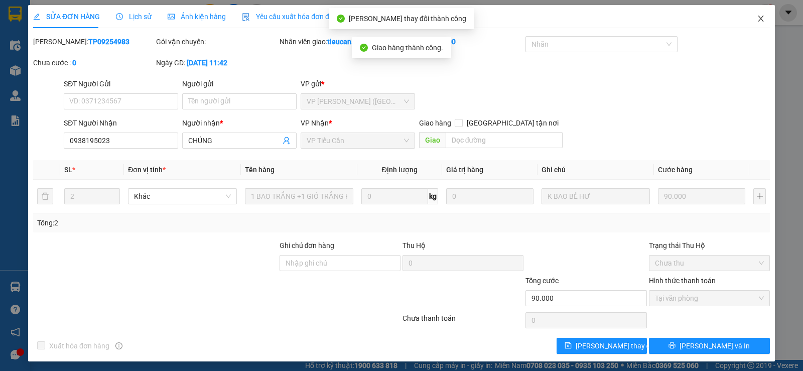
click at [748, 19] on span "Close" at bounding box center [760, 19] width 28 height 28
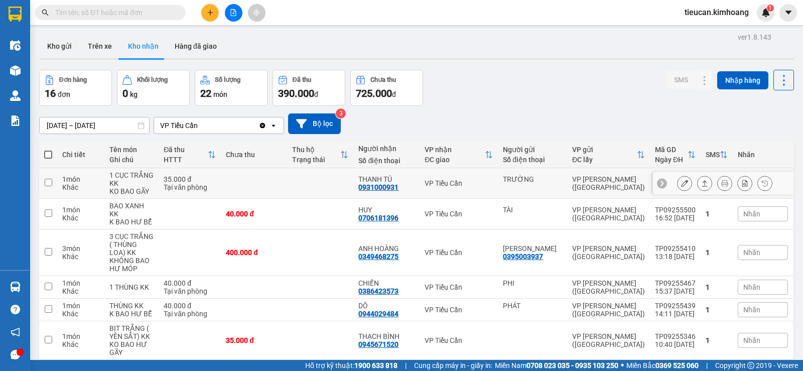
scroll to position [301, 0]
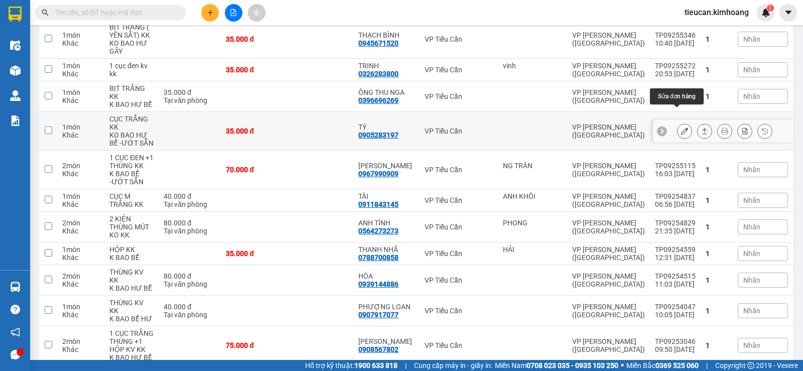
click at [677, 122] on button at bounding box center [684, 131] width 14 height 18
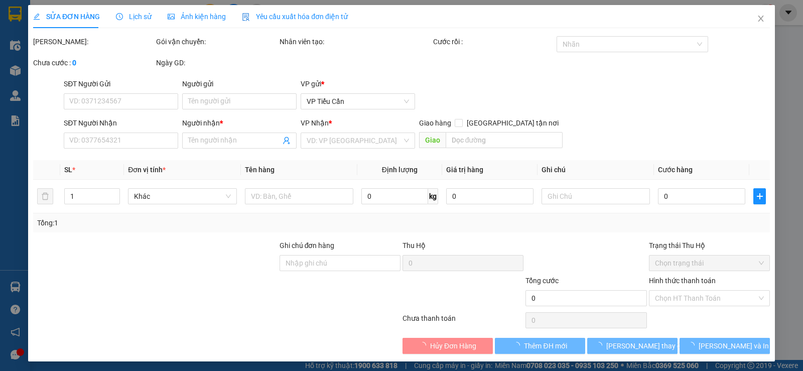
type input "0905283197"
type input "TÝ"
type input "35.000"
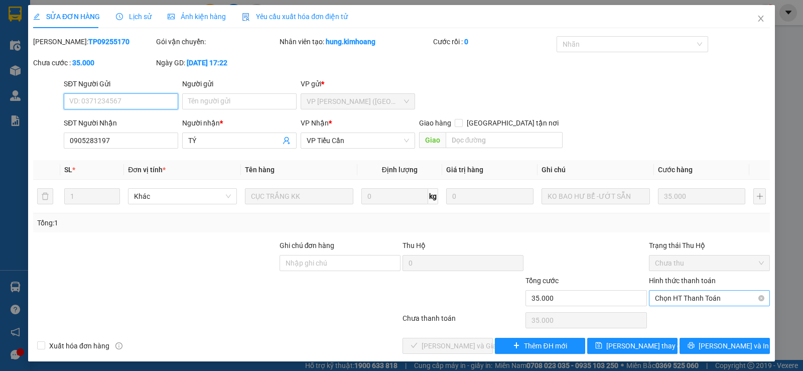
click at [681, 295] on span "Chọn HT Thanh Toán" at bounding box center [709, 297] width 109 height 15
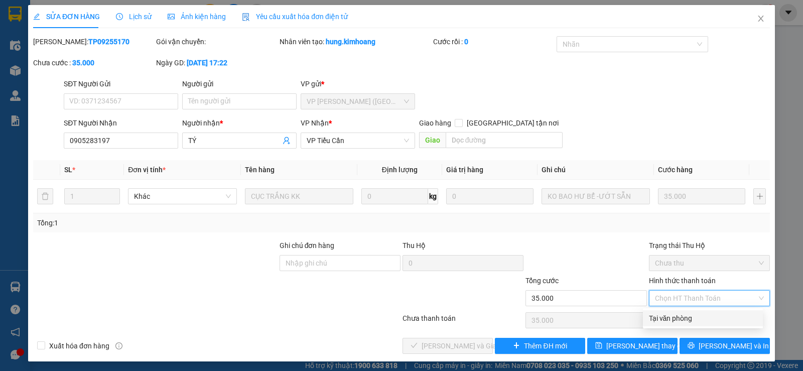
click at [674, 309] on div "Total Paid Fee 0 Total UnPaid Fee 35.000 Cash Collection Total Fee Mã ĐH: TP092…" at bounding box center [401, 195] width 736 height 318
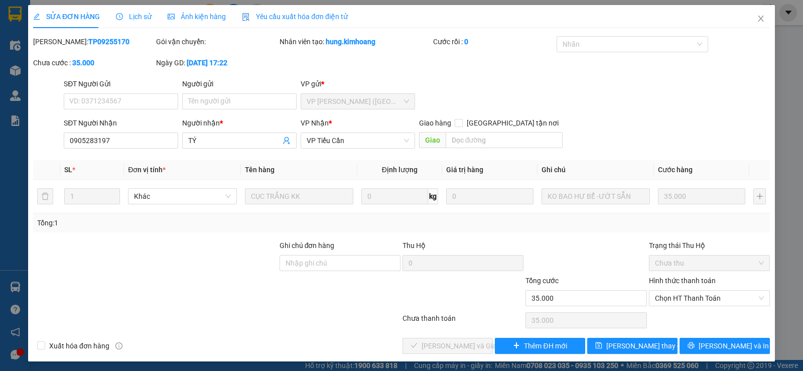
drag, startPoint x: 669, startPoint y: 294, endPoint x: 667, endPoint y: 313, distance: 18.7
click at [669, 296] on span "Chọn HT Thanh Toán" at bounding box center [709, 297] width 109 height 15
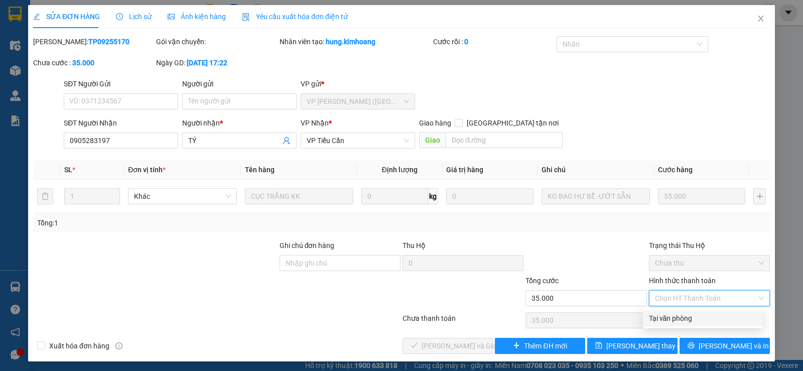
drag, startPoint x: 665, startPoint y: 315, endPoint x: 541, endPoint y: 330, distance: 125.3
click at [663, 315] on div "Tại văn phòng" at bounding box center [703, 318] width 108 height 11
type input "0"
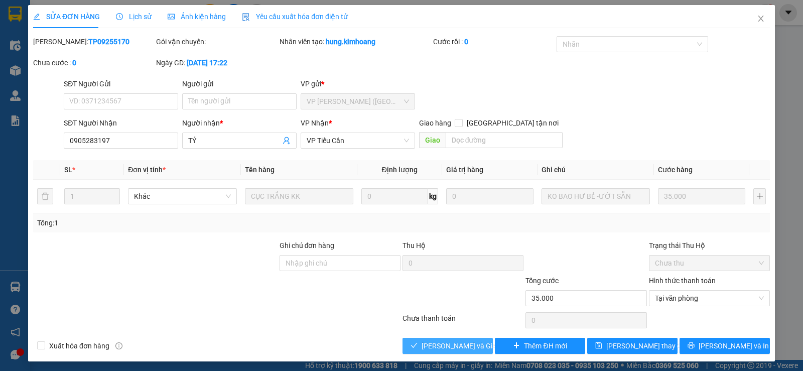
click at [452, 346] on span "[PERSON_NAME] và Giao hàng" at bounding box center [469, 345] width 96 height 11
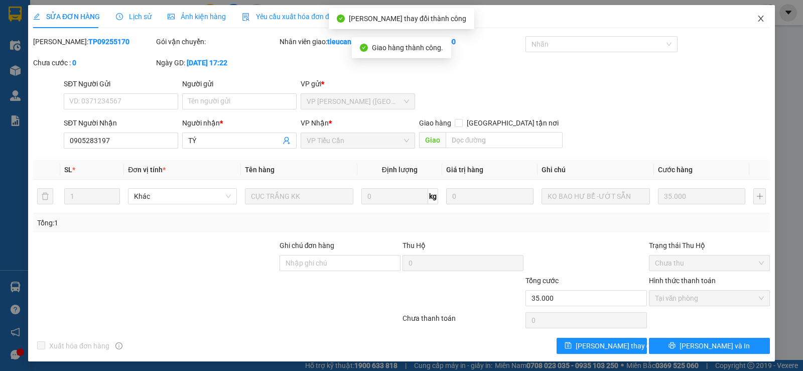
click at [748, 20] on span "Close" at bounding box center [760, 19] width 28 height 28
click at [748, 20] on div "tieucan.kimhoang 1" at bounding box center [725, 13] width 98 height 18
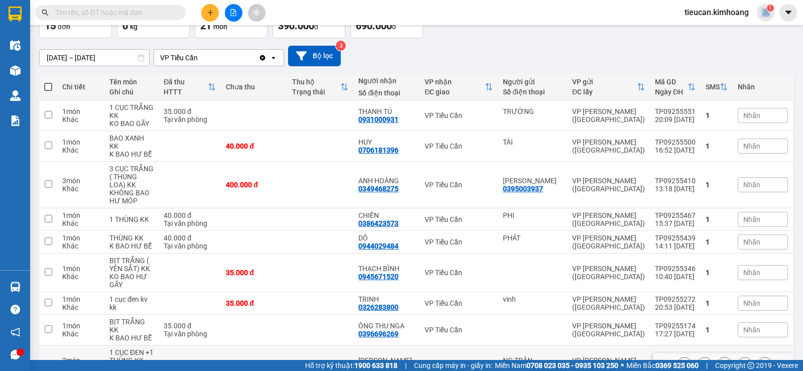
scroll to position [18, 0]
